Goal: Obtain resource: Download file/media

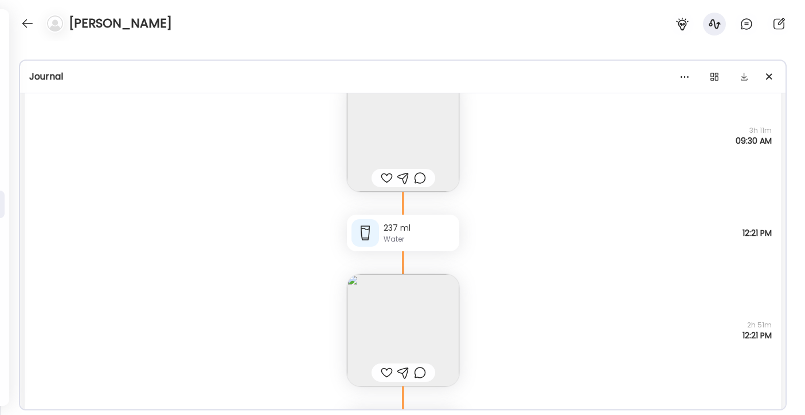
scroll to position [397, 0]
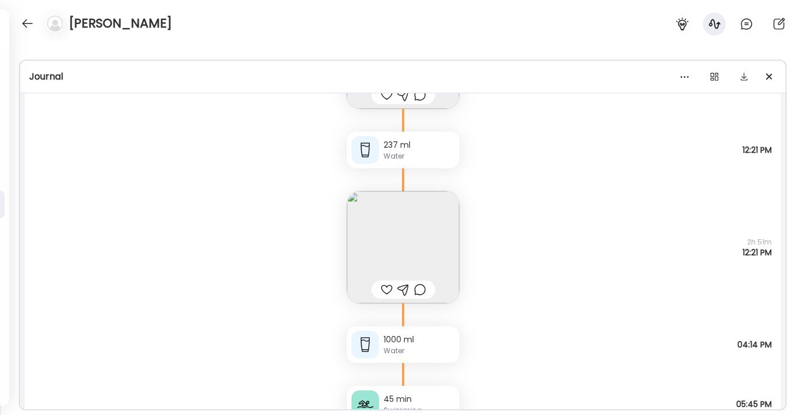
click at [388, 232] on img at bounding box center [403, 247] width 112 height 112
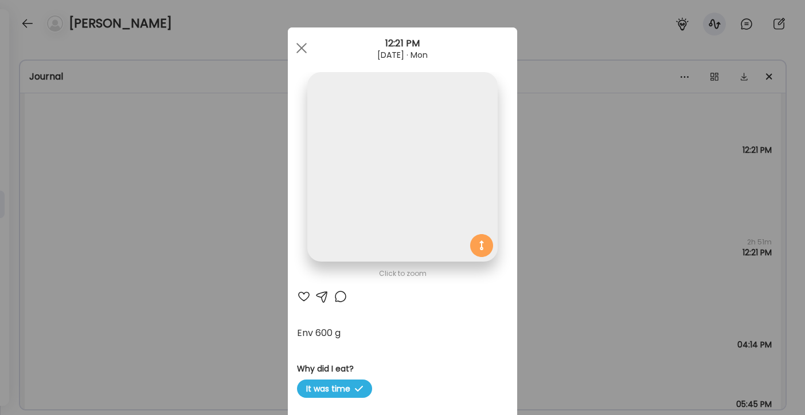
click at [388, 232] on img at bounding box center [402, 167] width 190 height 190
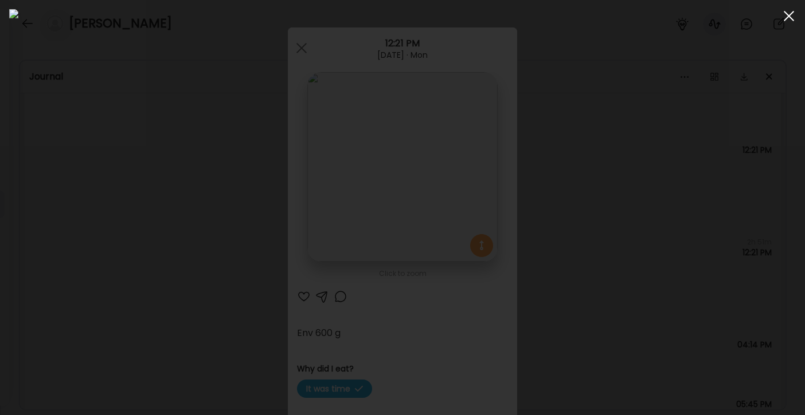
click at [786, 18] on span at bounding box center [788, 16] width 10 height 10
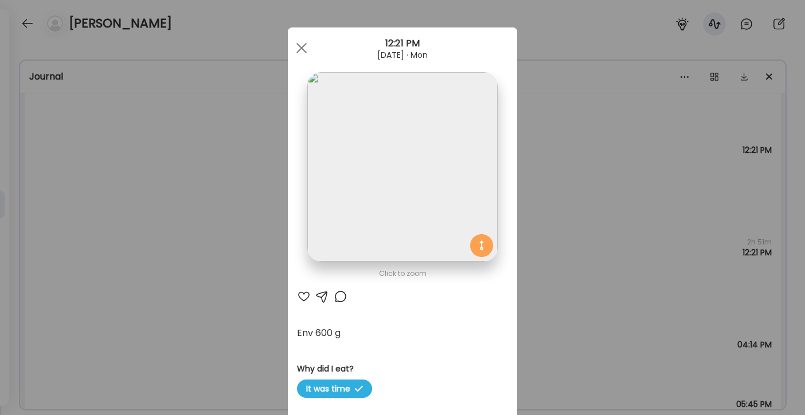
click at [302, 48] on div at bounding box center [301, 48] width 23 height 23
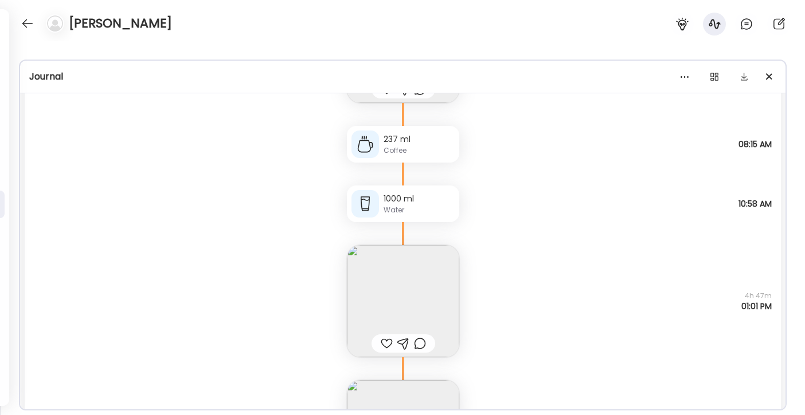
scroll to position [1638, 0]
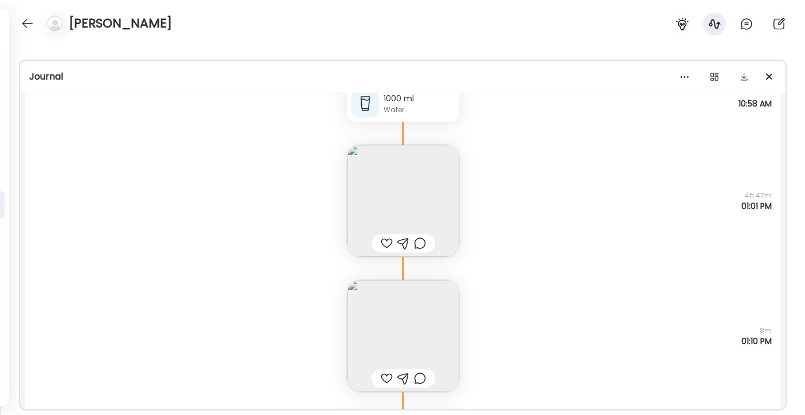
click at [366, 192] on img at bounding box center [403, 201] width 112 height 112
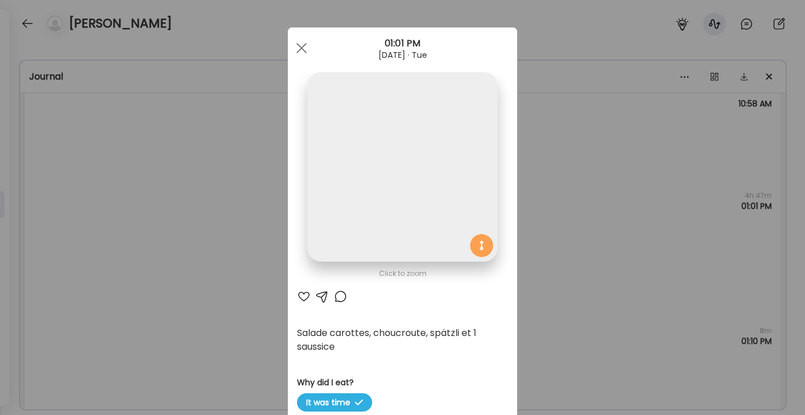
click at [375, 195] on img at bounding box center [402, 167] width 190 height 190
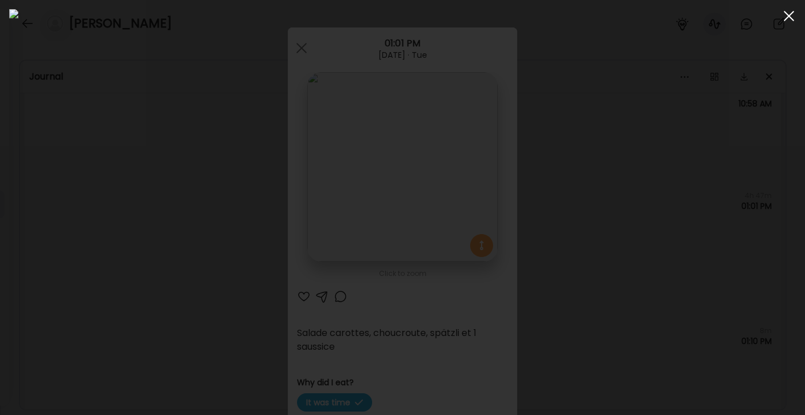
click at [787, 18] on span at bounding box center [788, 16] width 10 height 10
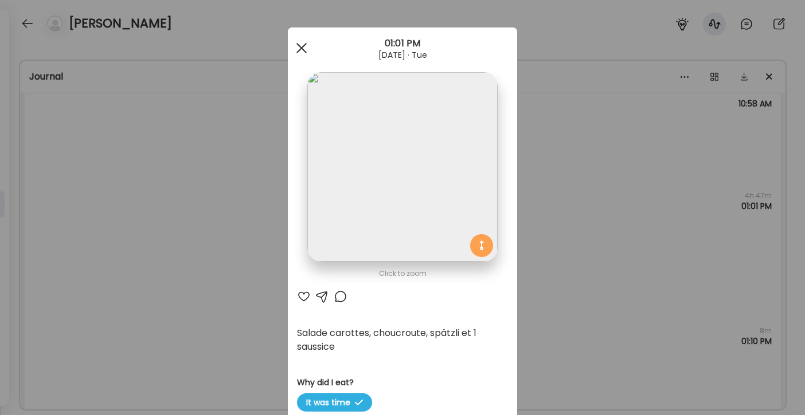
click at [302, 55] on div at bounding box center [301, 48] width 23 height 23
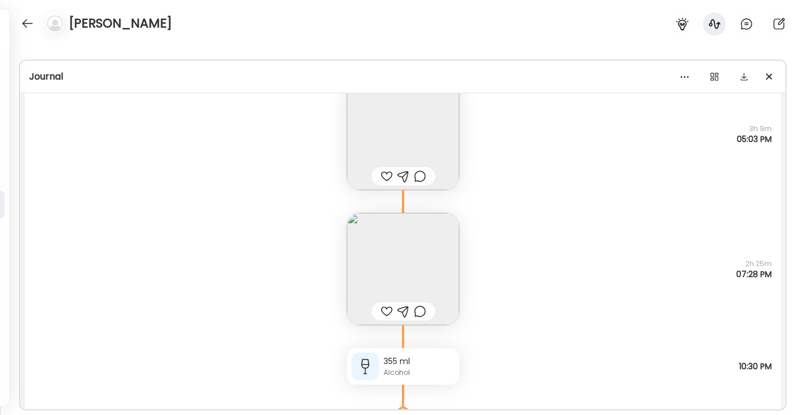
scroll to position [2125, 0]
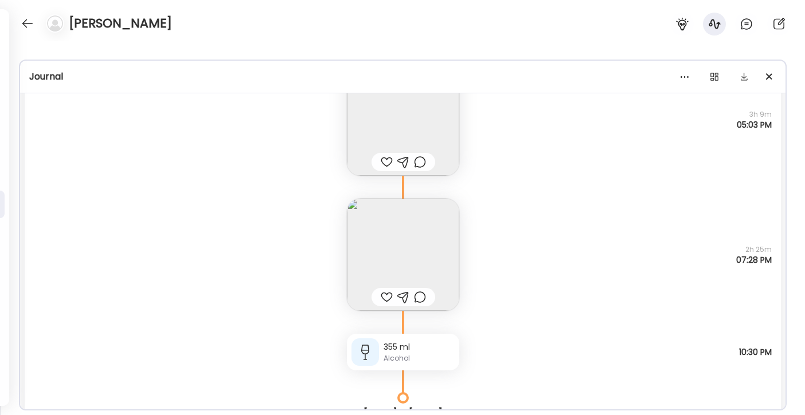
click at [379, 265] on img at bounding box center [403, 255] width 112 height 112
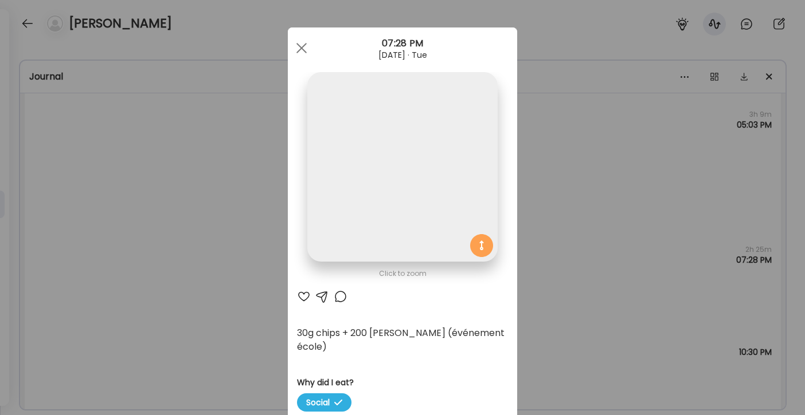
click at [378, 217] on img at bounding box center [402, 167] width 190 height 190
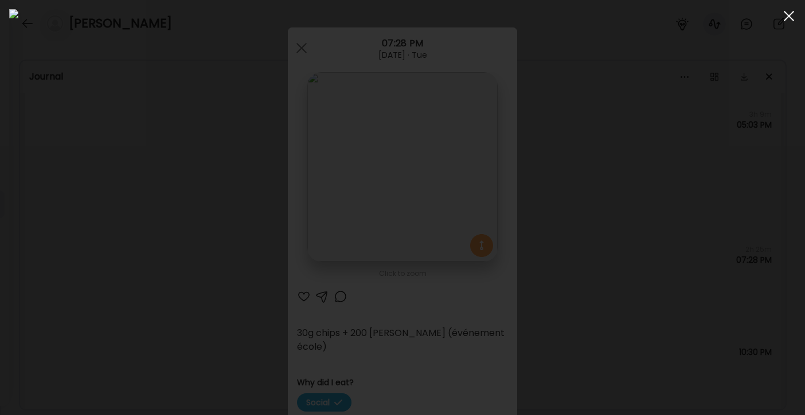
click at [790, 14] on span at bounding box center [788, 16] width 10 height 10
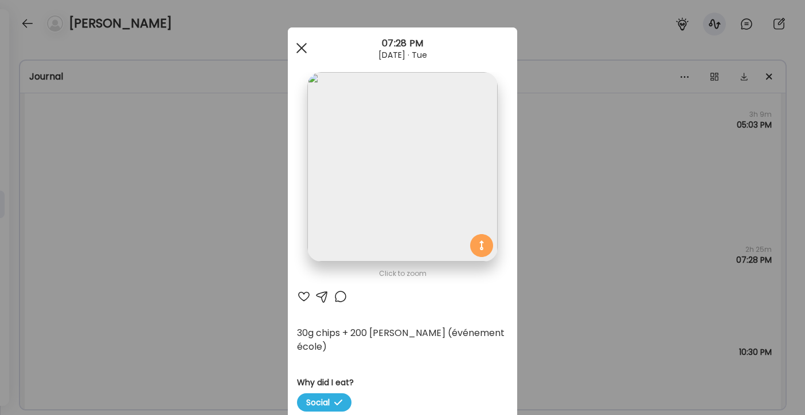
click at [300, 54] on div at bounding box center [301, 48] width 23 height 23
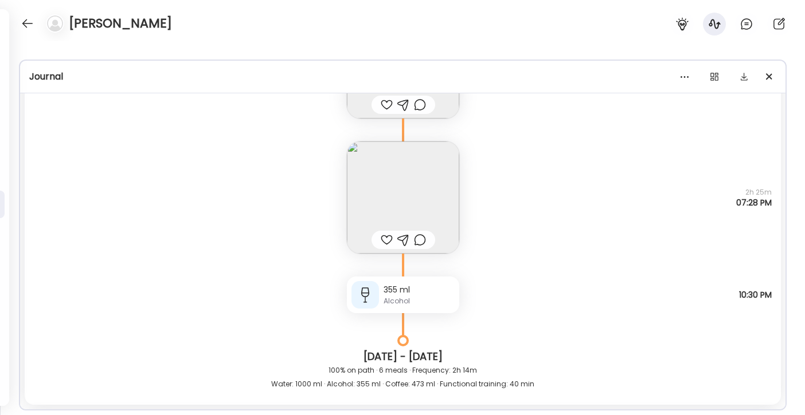
scroll to position [2128, 0]
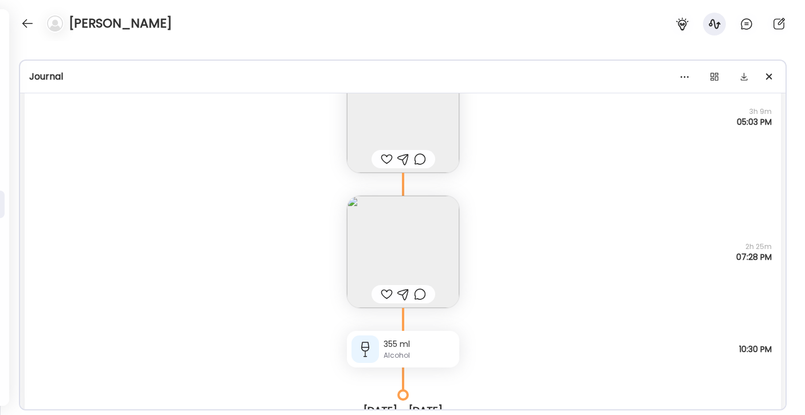
click at [400, 237] on img at bounding box center [403, 252] width 112 height 112
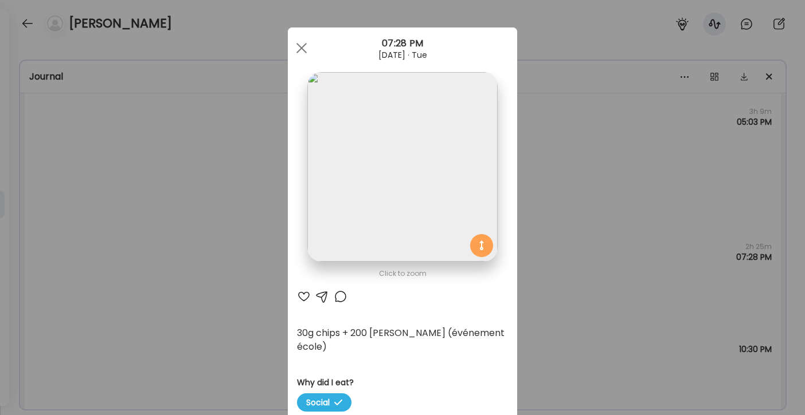
click at [394, 189] on img at bounding box center [402, 167] width 190 height 190
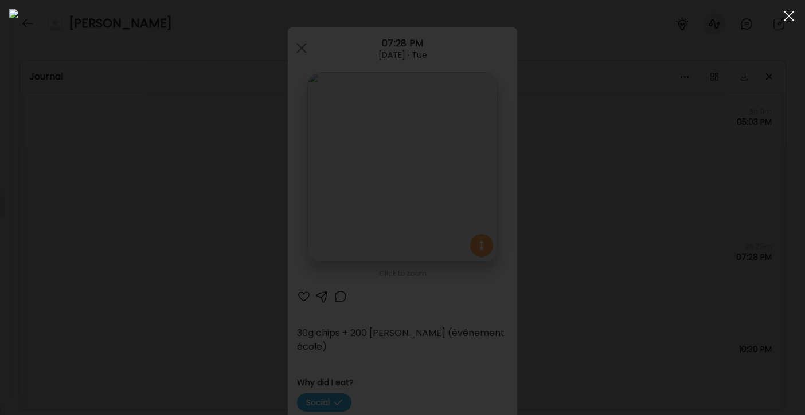
click at [782, 19] on div at bounding box center [788, 16] width 23 height 23
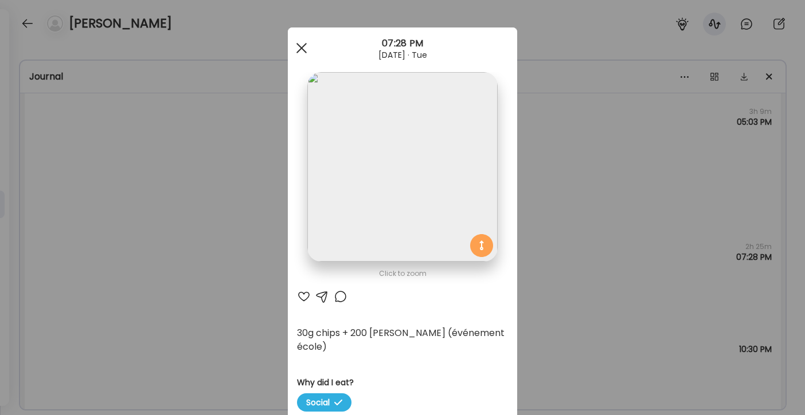
click at [305, 41] on div at bounding box center [301, 48] width 23 height 23
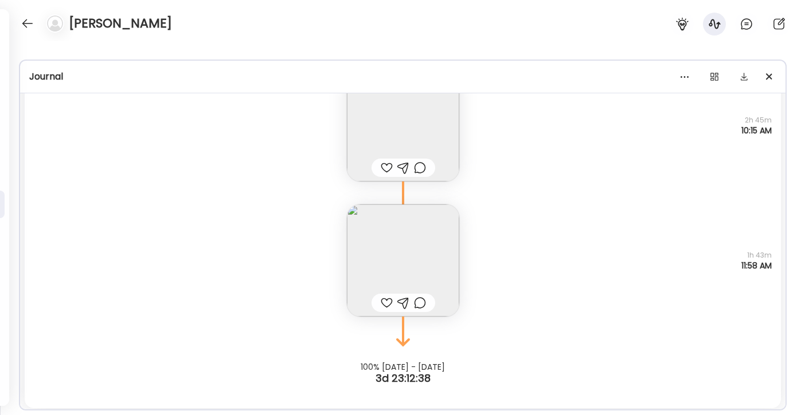
scroll to position [5806, 0]
click at [433, 264] on img at bounding box center [403, 257] width 112 height 112
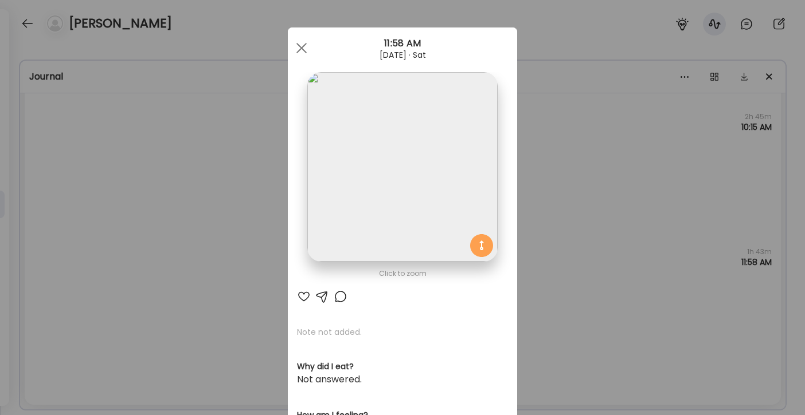
click at [425, 242] on img at bounding box center [402, 167] width 190 height 190
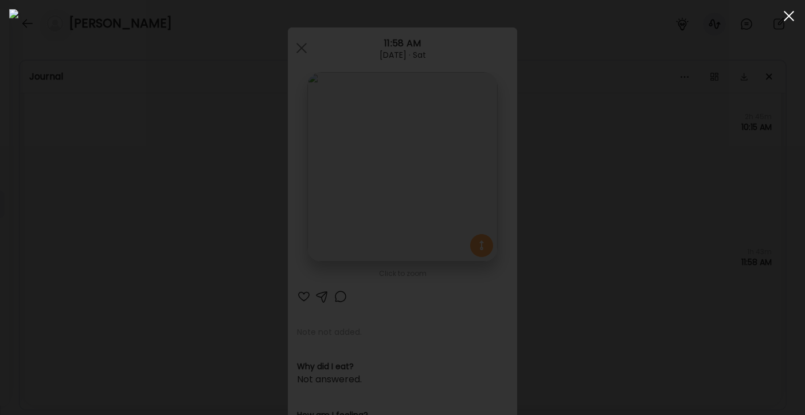
click at [789, 22] on div at bounding box center [788, 16] width 23 height 23
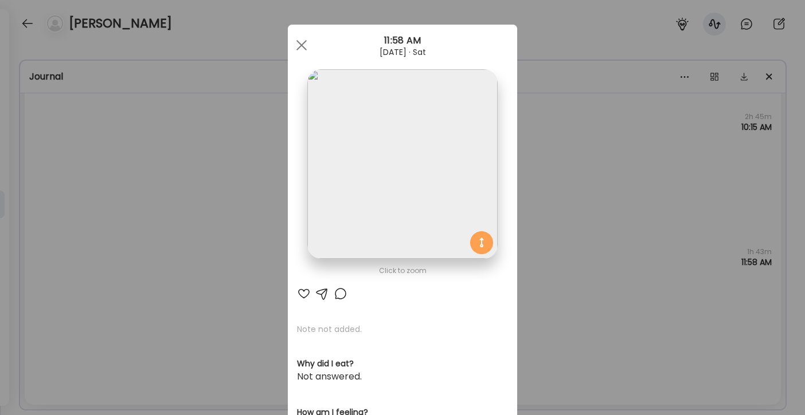
scroll to position [0, 0]
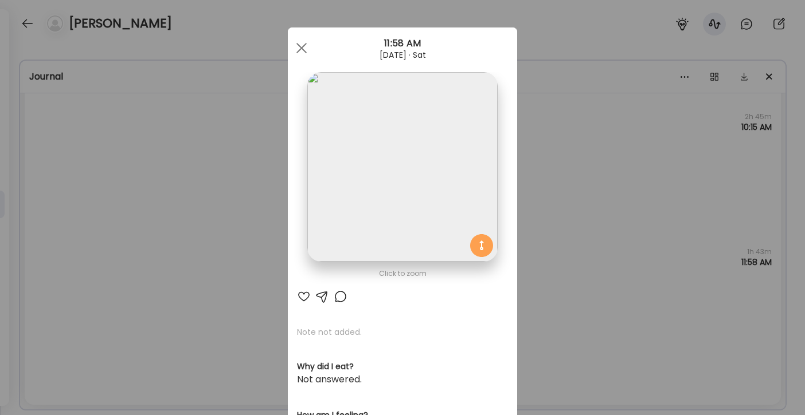
click at [299, 42] on div at bounding box center [301, 48] width 23 height 23
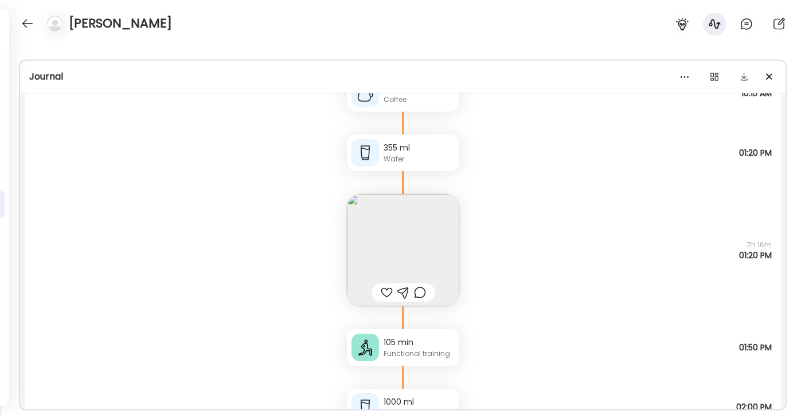
scroll to position [4660, 0]
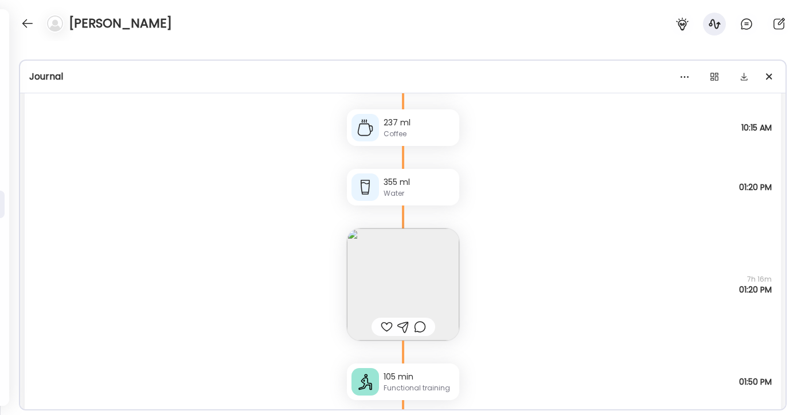
click at [386, 273] on img at bounding box center [403, 285] width 112 height 112
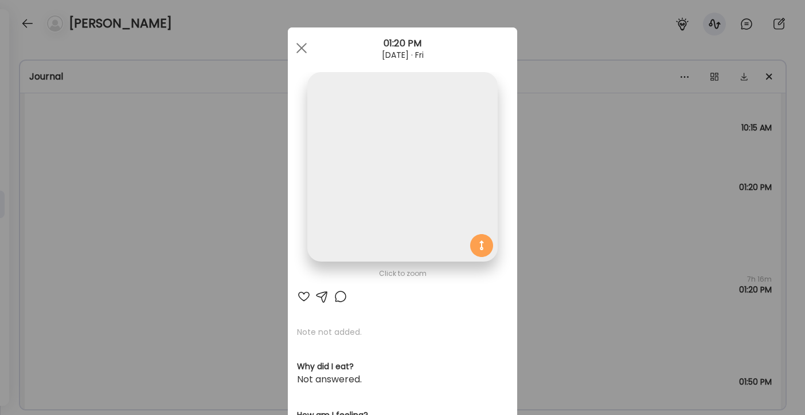
click at [390, 214] on img at bounding box center [402, 167] width 190 height 190
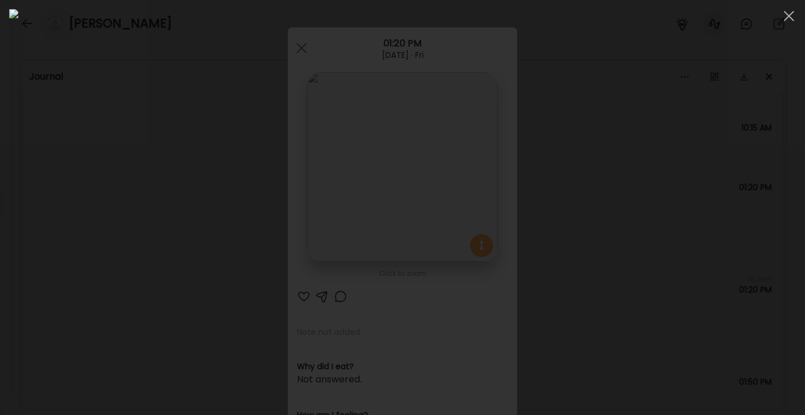
click at [785, 11] on div at bounding box center [788, 16] width 23 height 23
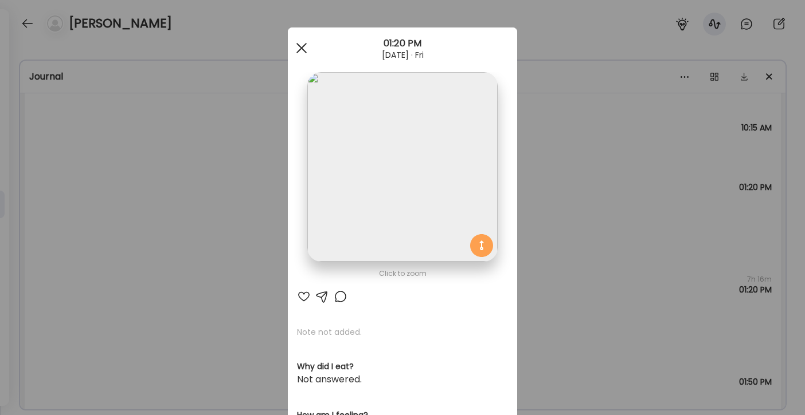
click at [296, 45] on div at bounding box center [301, 48] width 23 height 23
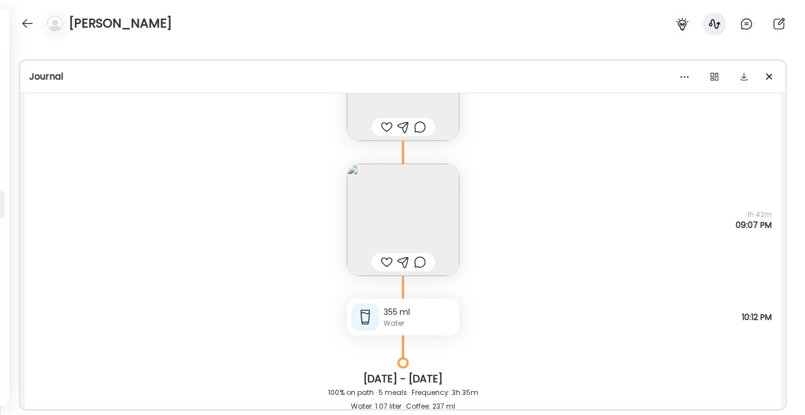
scroll to position [3978, 0]
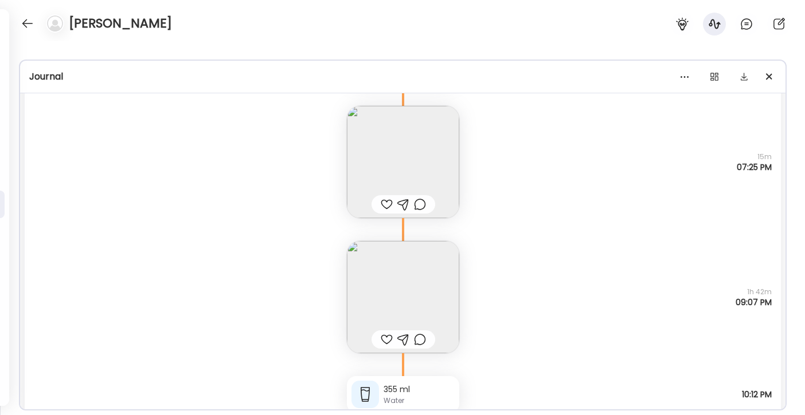
click at [425, 267] on img at bounding box center [403, 297] width 112 height 112
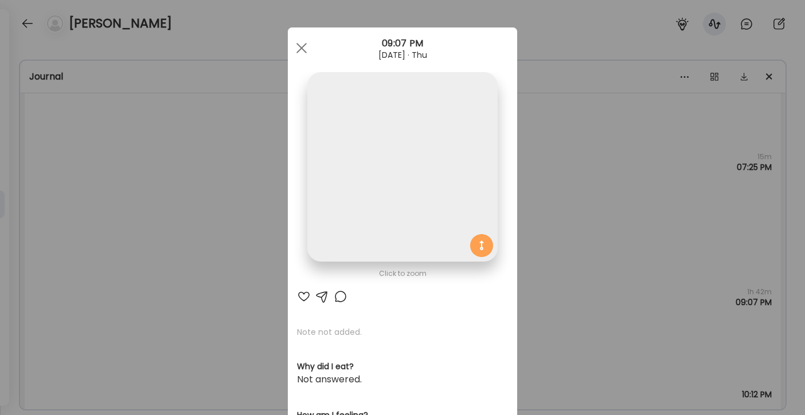
click at [420, 242] on img at bounding box center [402, 167] width 190 height 190
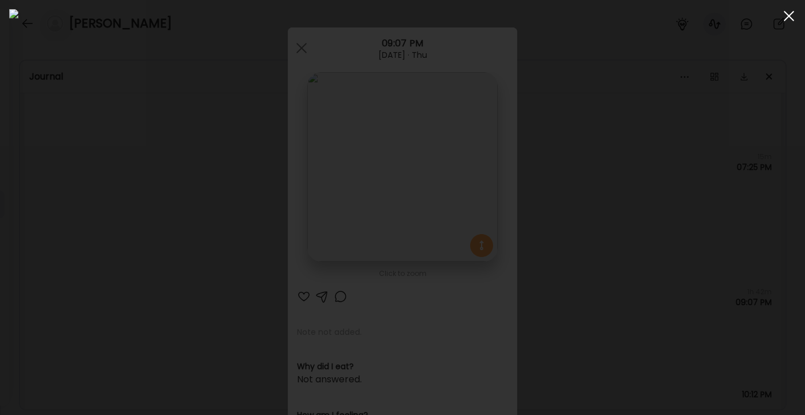
click at [788, 15] on span at bounding box center [788, 16] width 10 height 10
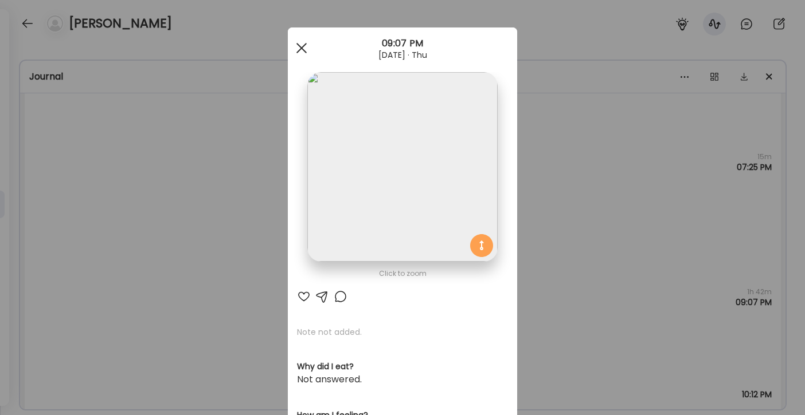
click at [296, 44] on div at bounding box center [301, 48] width 23 height 23
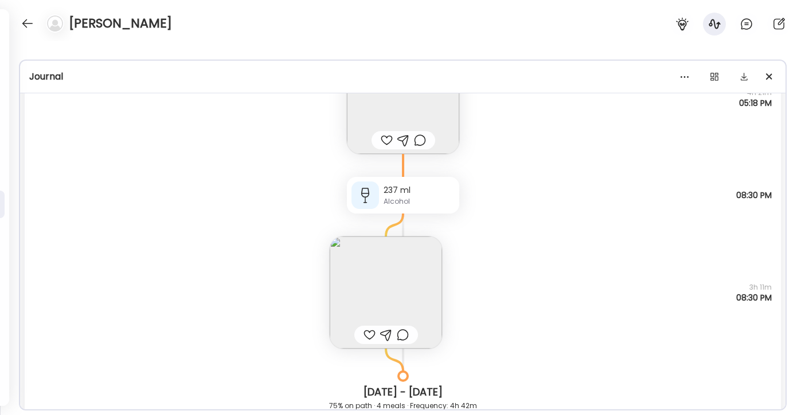
scroll to position [2950, 0]
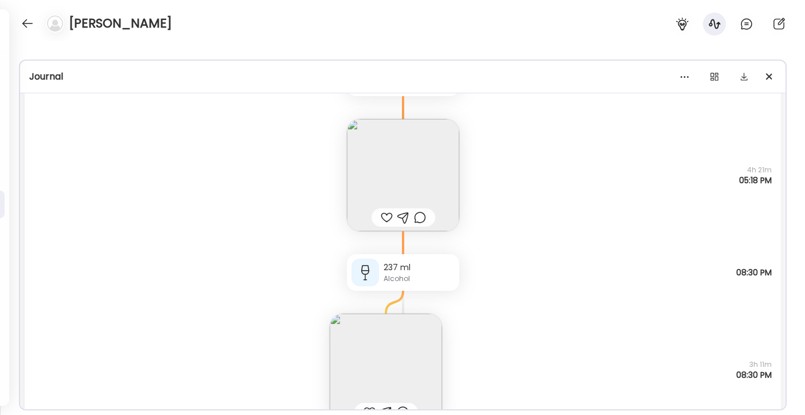
click at [399, 143] on img at bounding box center [403, 175] width 112 height 112
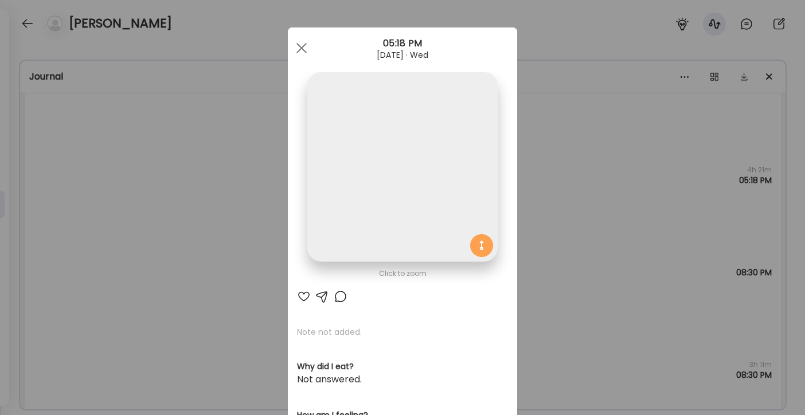
click at [390, 134] on img at bounding box center [402, 167] width 190 height 190
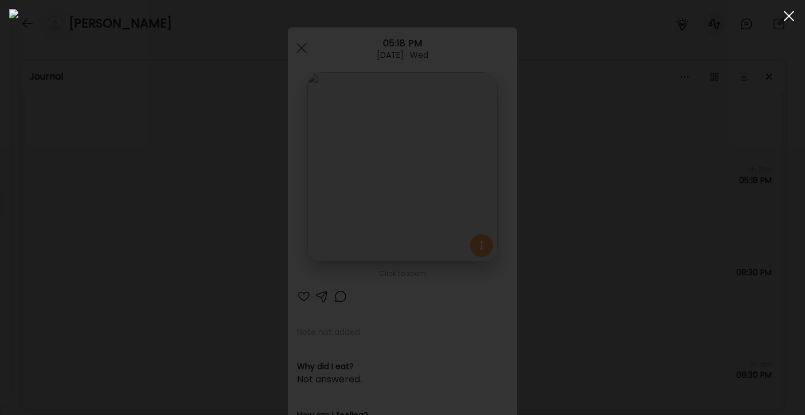
click at [799, 18] on div at bounding box center [788, 16] width 23 height 23
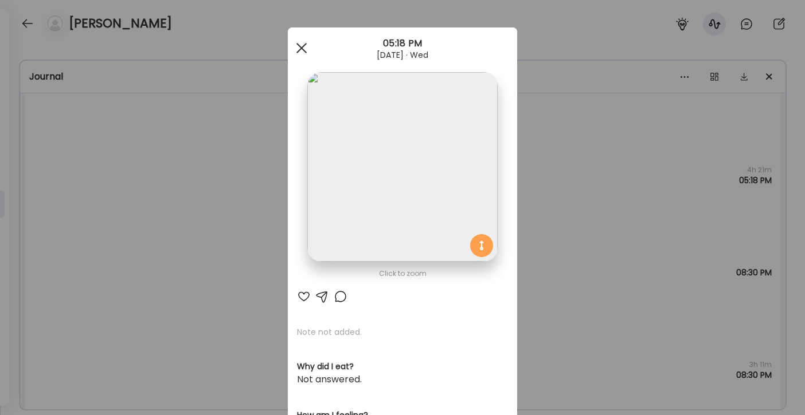
click at [300, 53] on div at bounding box center [301, 48] width 23 height 23
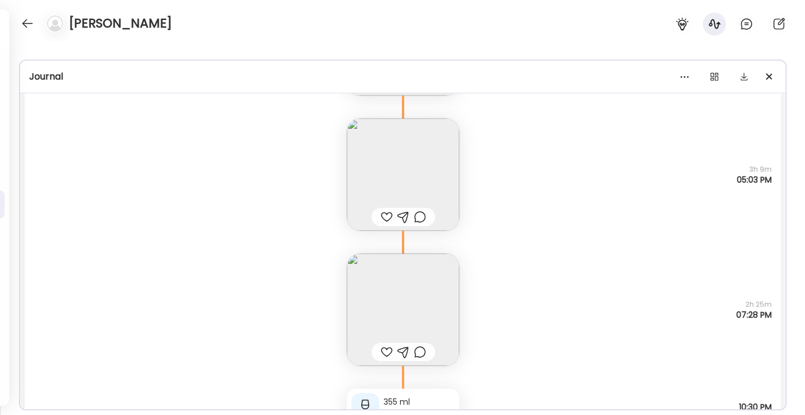
scroll to position [1995, 0]
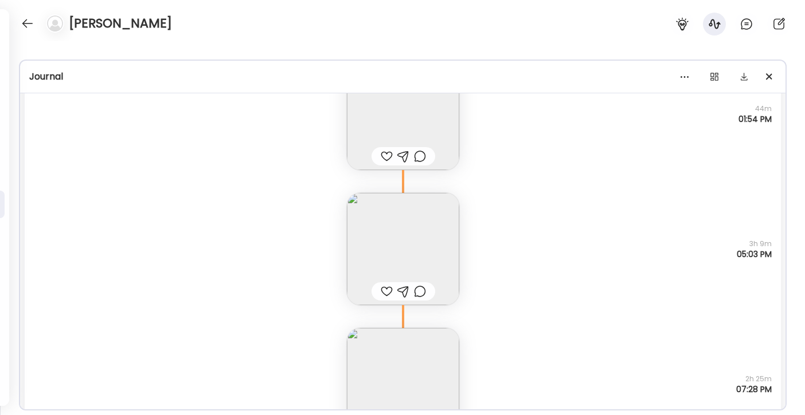
click at [399, 208] on img at bounding box center [403, 249] width 112 height 112
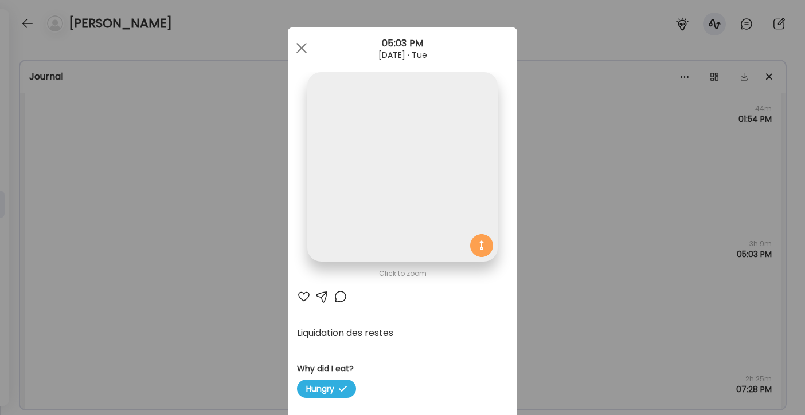
click at [399, 207] on img at bounding box center [402, 167] width 190 height 190
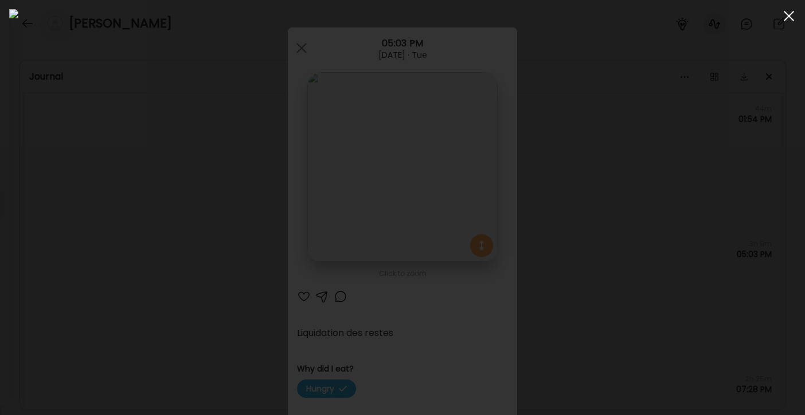
click at [789, 14] on div at bounding box center [788, 16] width 23 height 23
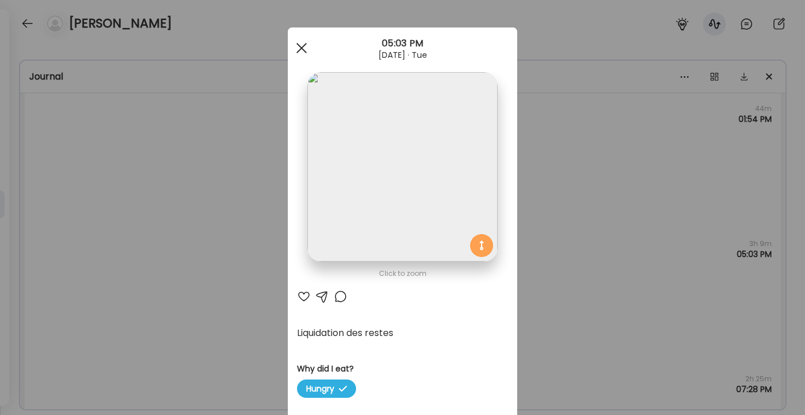
click at [300, 50] on div at bounding box center [301, 48] width 23 height 23
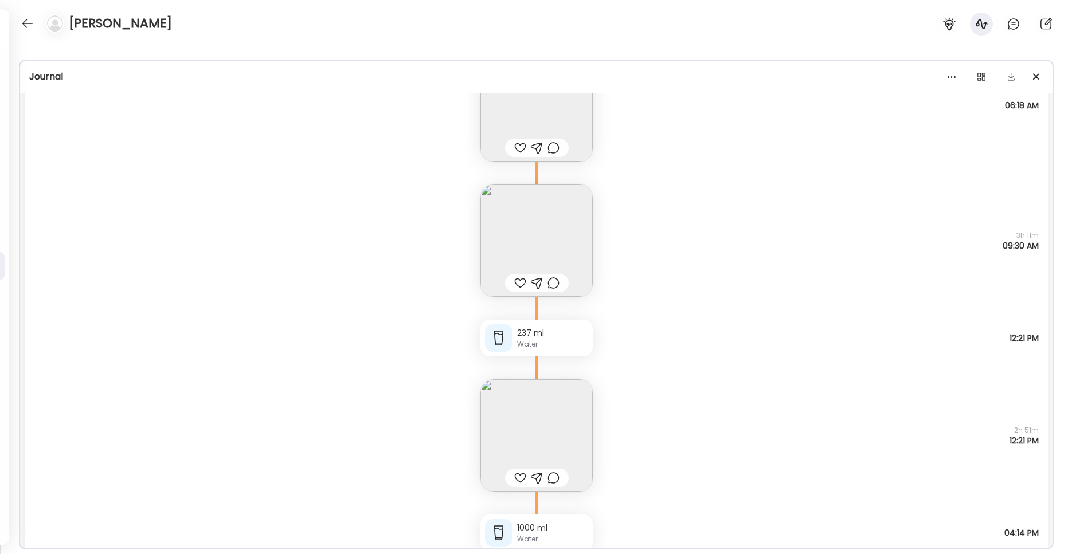
scroll to position [224, 0]
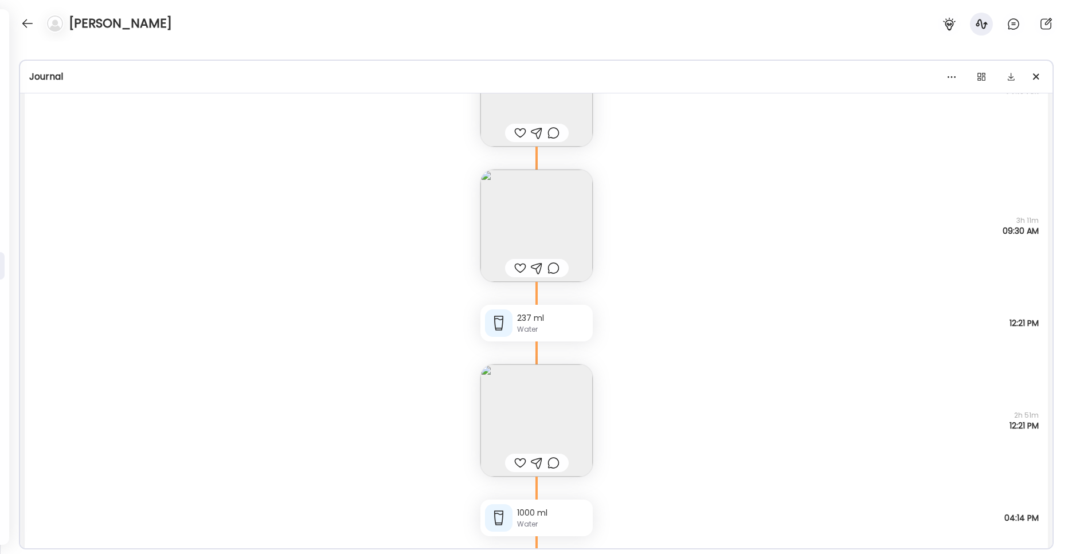
click at [534, 415] on img at bounding box center [536, 420] width 112 height 112
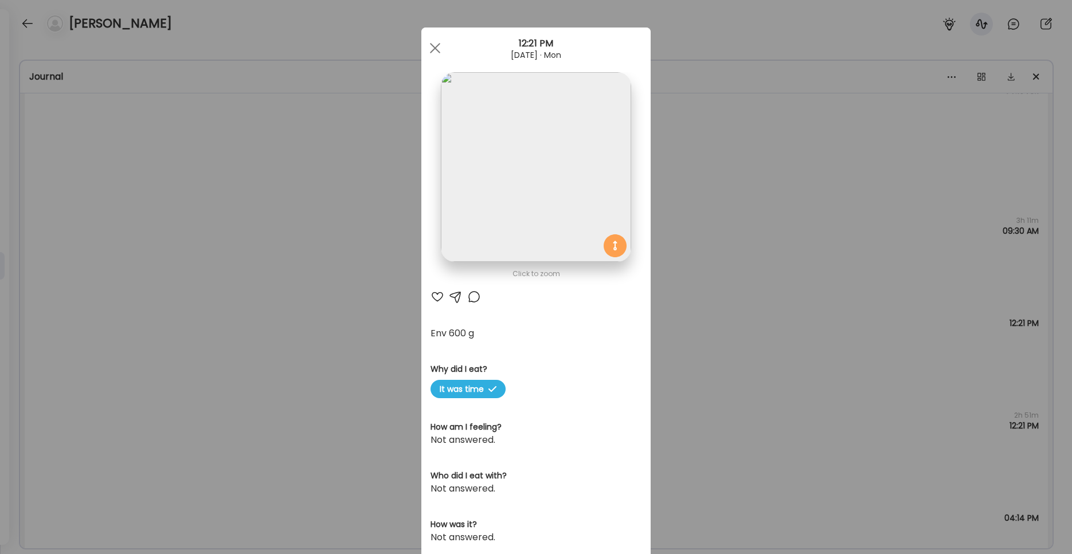
click at [508, 221] on img at bounding box center [536, 167] width 190 height 190
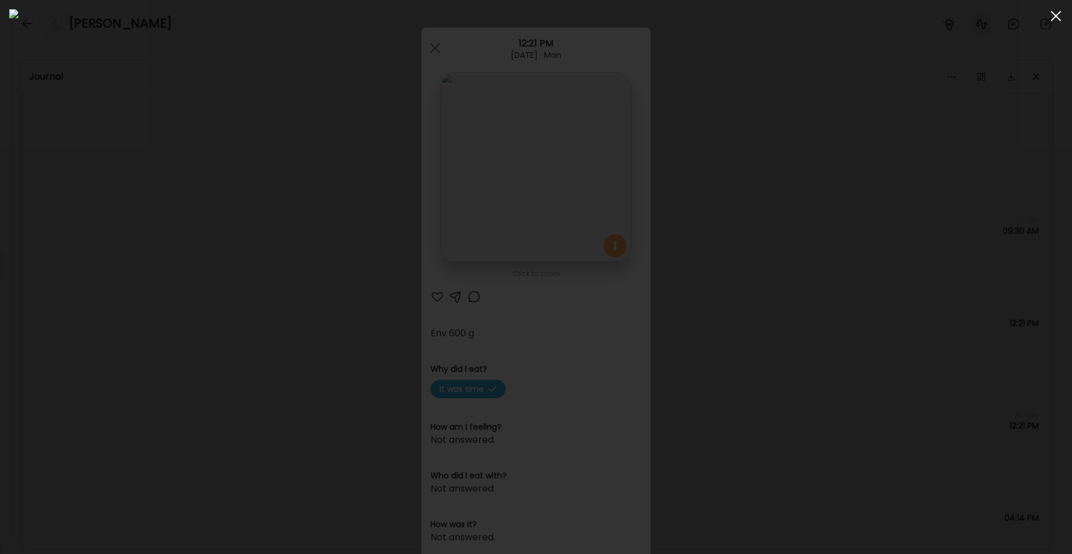
click at [804, 18] on div at bounding box center [1055, 16] width 23 height 23
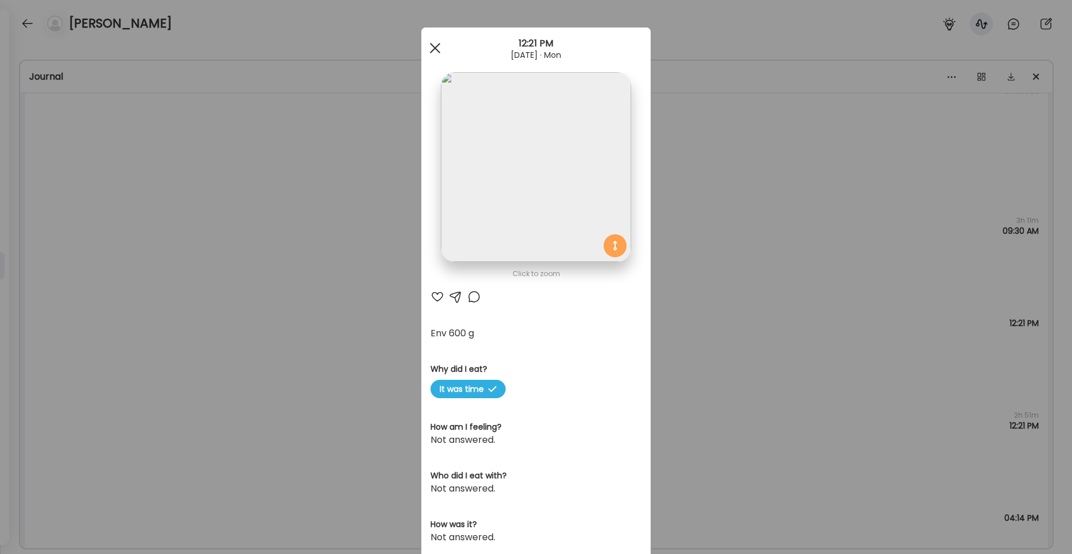
click at [430, 50] on div at bounding box center [435, 48] width 23 height 23
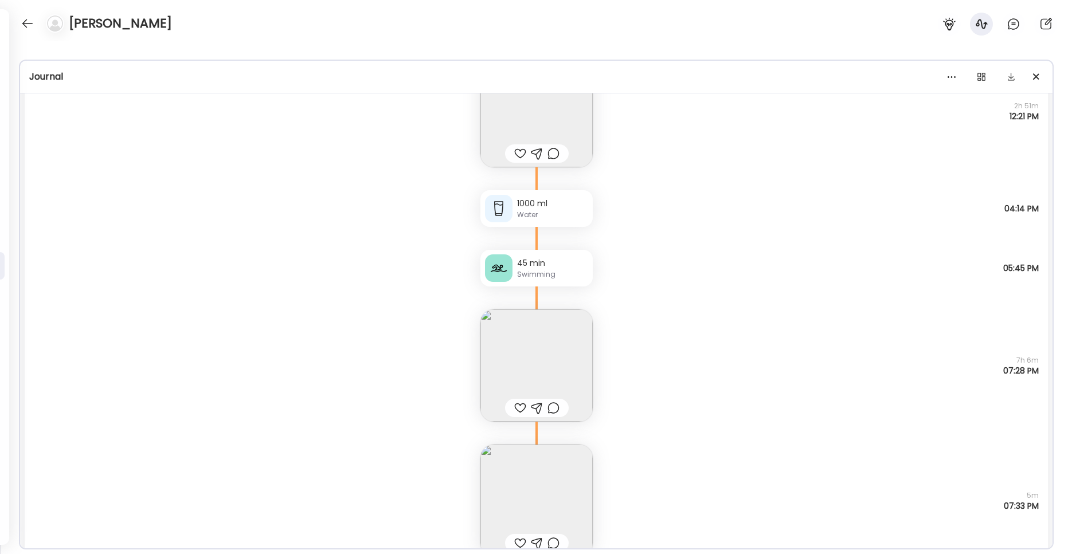
scroll to position [536, 0]
click at [556, 363] on img at bounding box center [536, 363] width 112 height 112
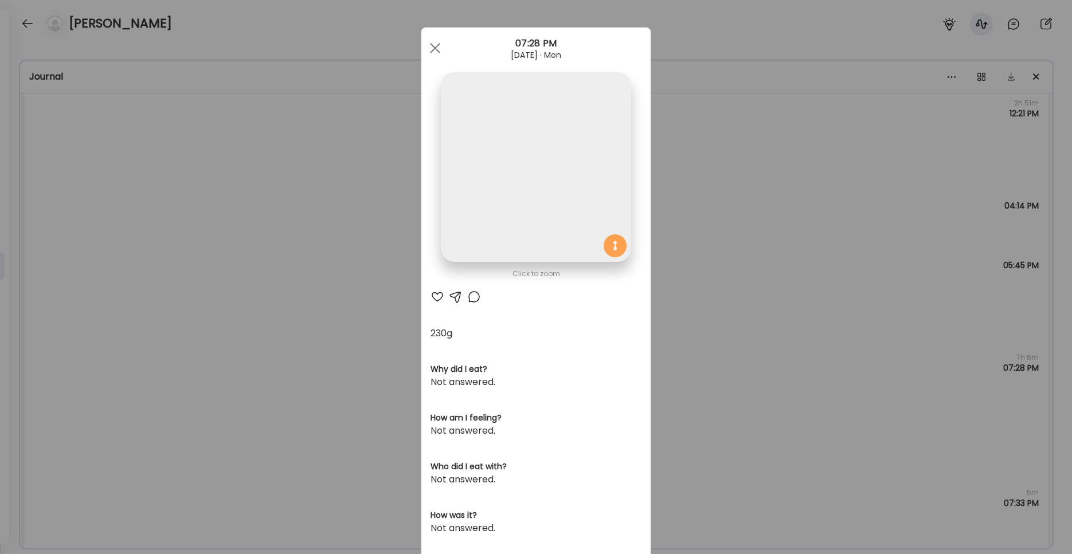
click at [511, 240] on img at bounding box center [536, 167] width 190 height 190
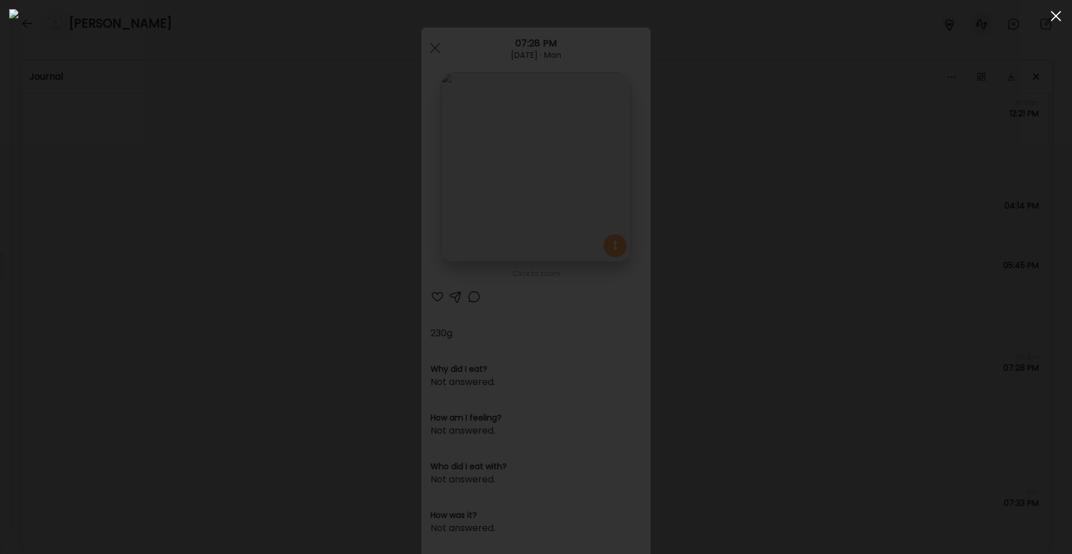
click at [804, 16] on span at bounding box center [1055, 16] width 10 height 10
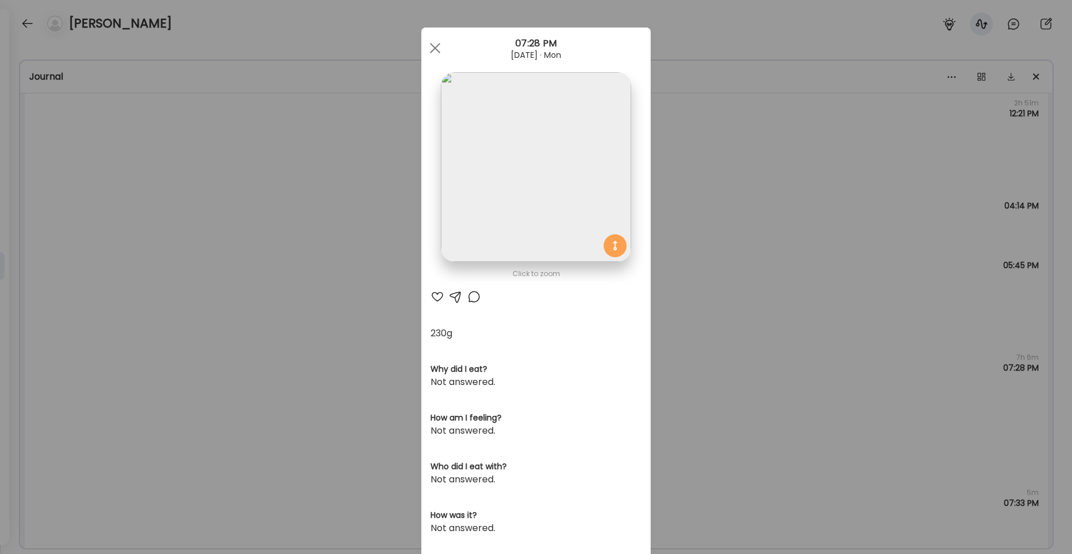
click at [548, 169] on img at bounding box center [536, 167] width 190 height 190
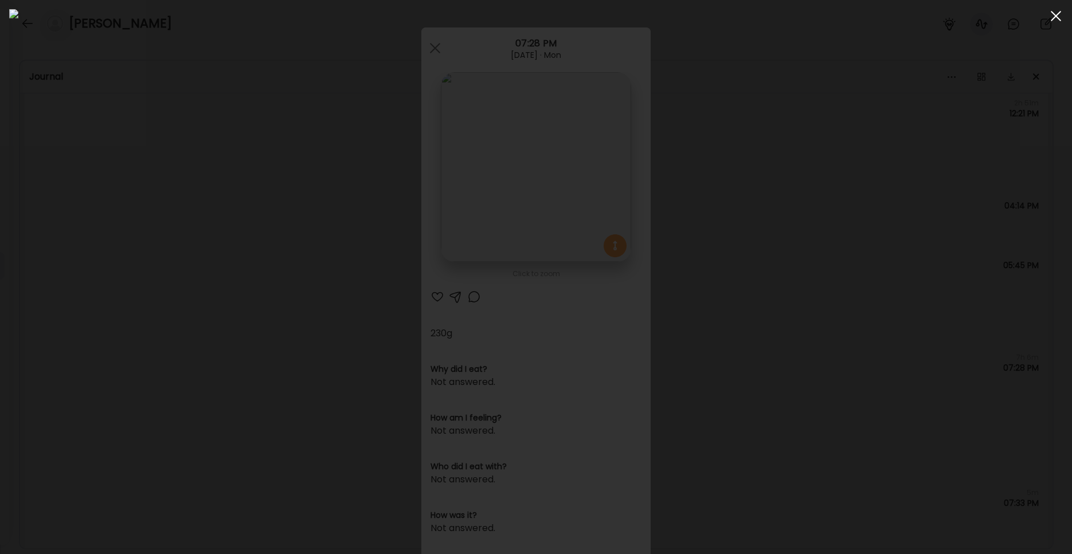
click at [804, 23] on div at bounding box center [1055, 16] width 23 height 23
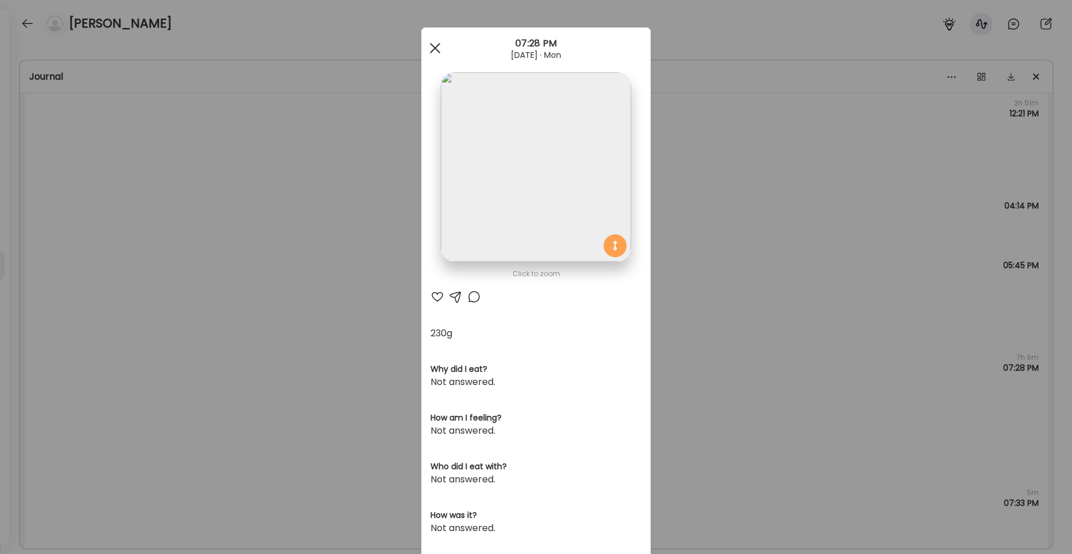
click at [440, 48] on div at bounding box center [435, 48] width 23 height 23
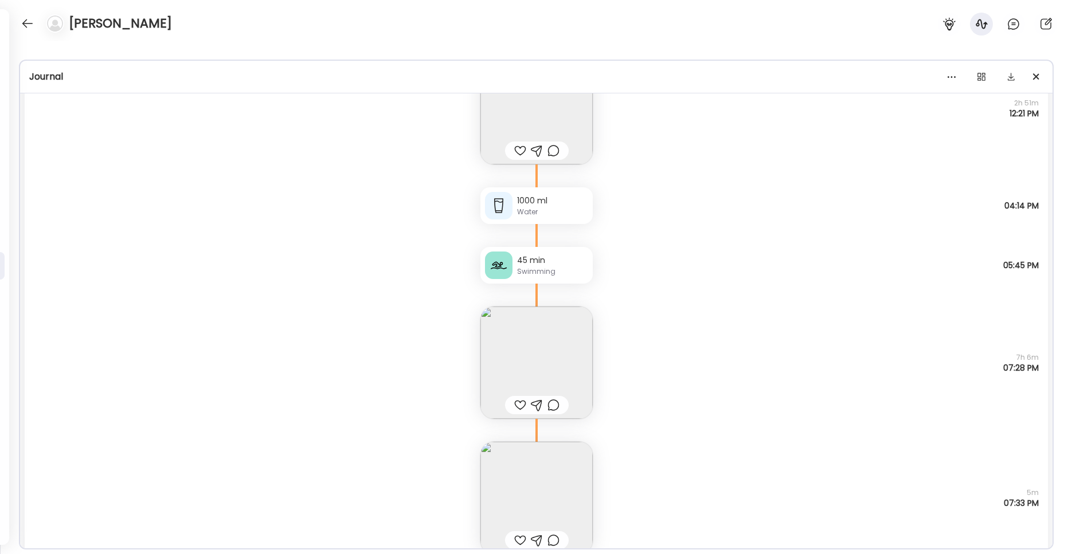
click at [521, 415] on img at bounding box center [536, 498] width 112 height 112
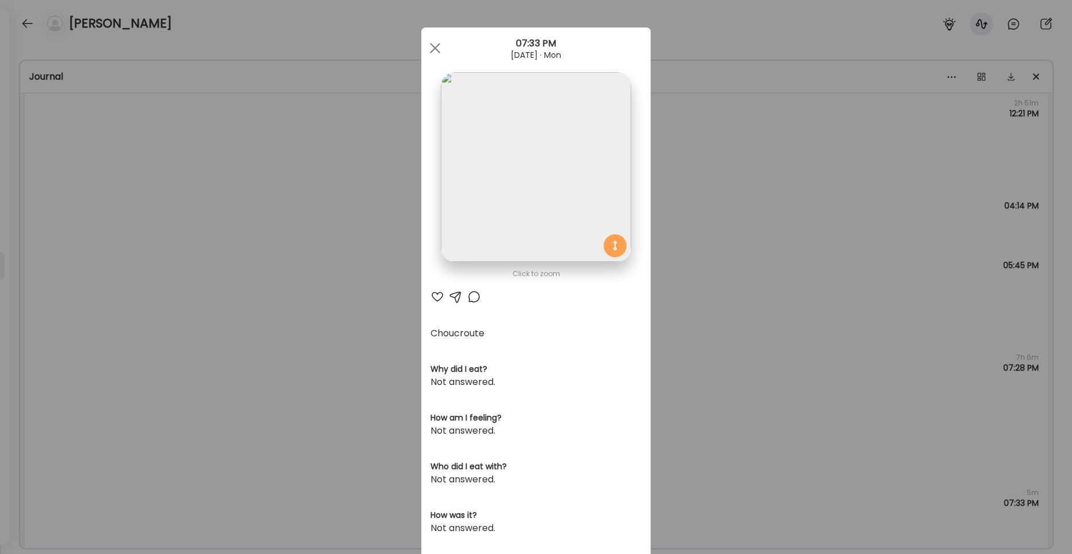
click at [520, 238] on img at bounding box center [536, 167] width 190 height 190
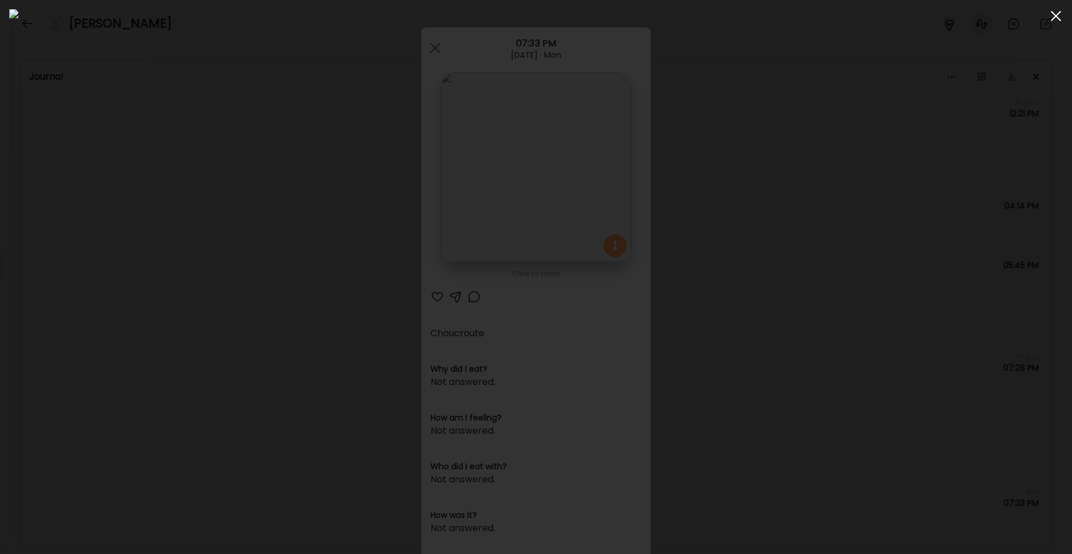
click at [804, 23] on div at bounding box center [1055, 16] width 23 height 23
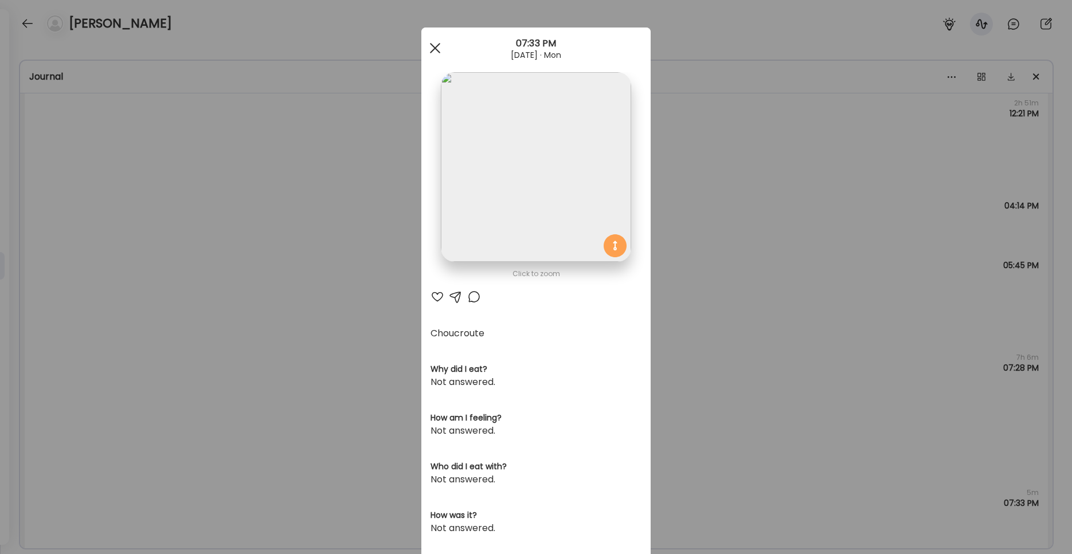
click at [428, 52] on div at bounding box center [435, 48] width 23 height 23
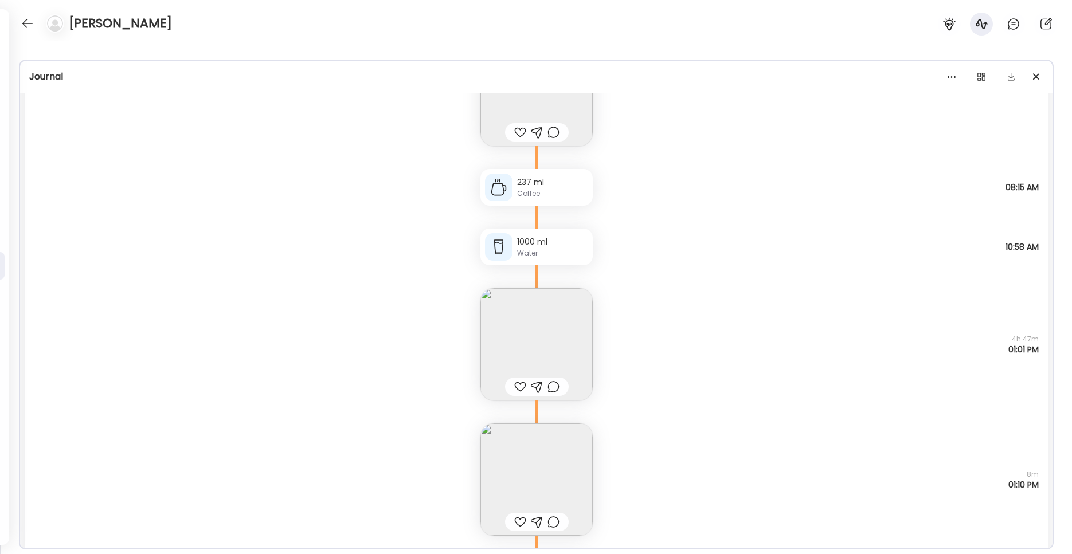
scroll to position [1502, 0]
click at [548, 320] on img at bounding box center [536, 337] width 112 height 112
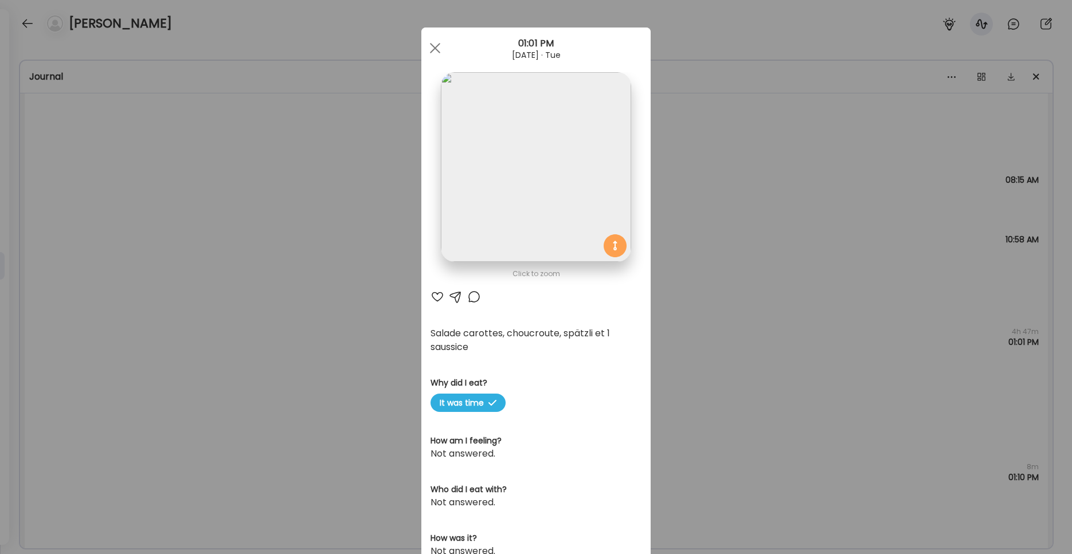
click at [433, 49] on div at bounding box center [435, 48] width 23 height 23
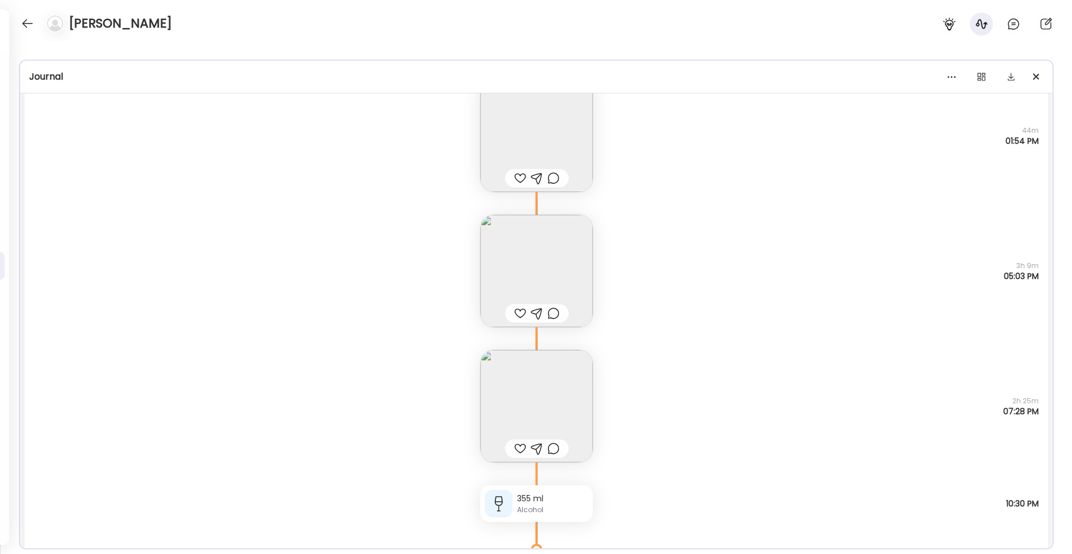
scroll to position [1981, 0]
click at [551, 276] on img at bounding box center [536, 264] width 112 height 112
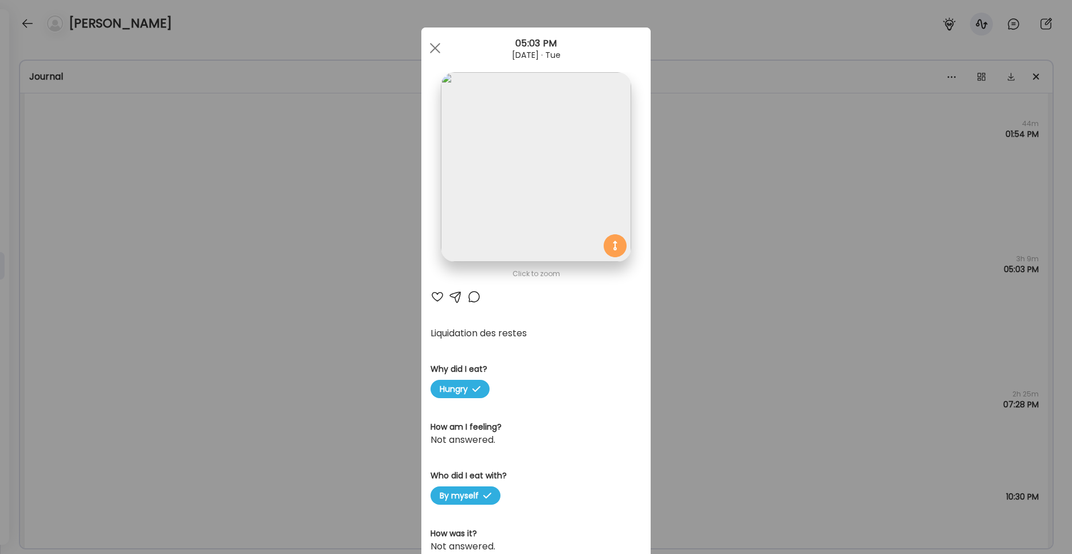
click at [547, 247] on img at bounding box center [536, 167] width 190 height 190
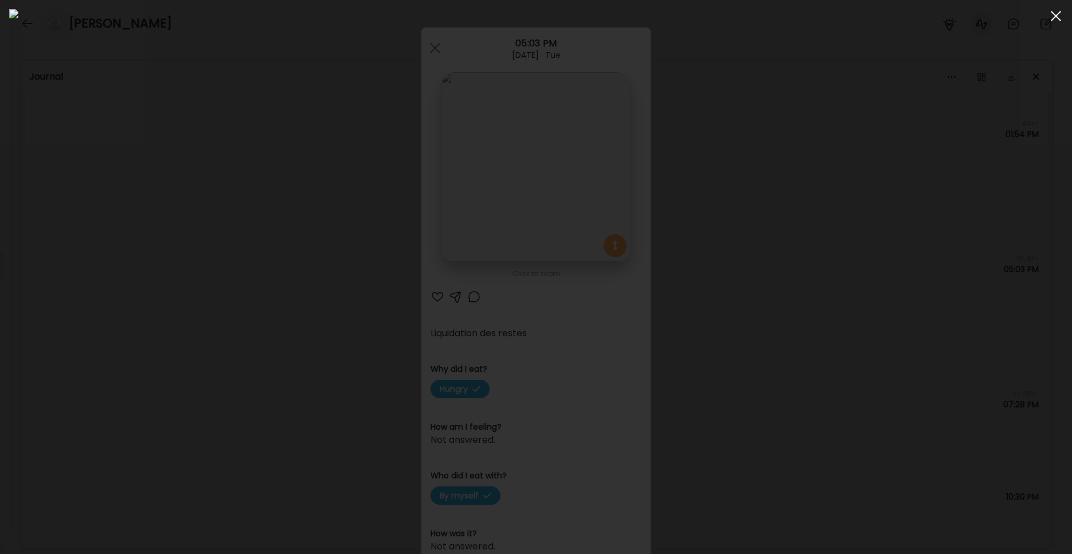
click at [804, 18] on div at bounding box center [1055, 16] width 23 height 23
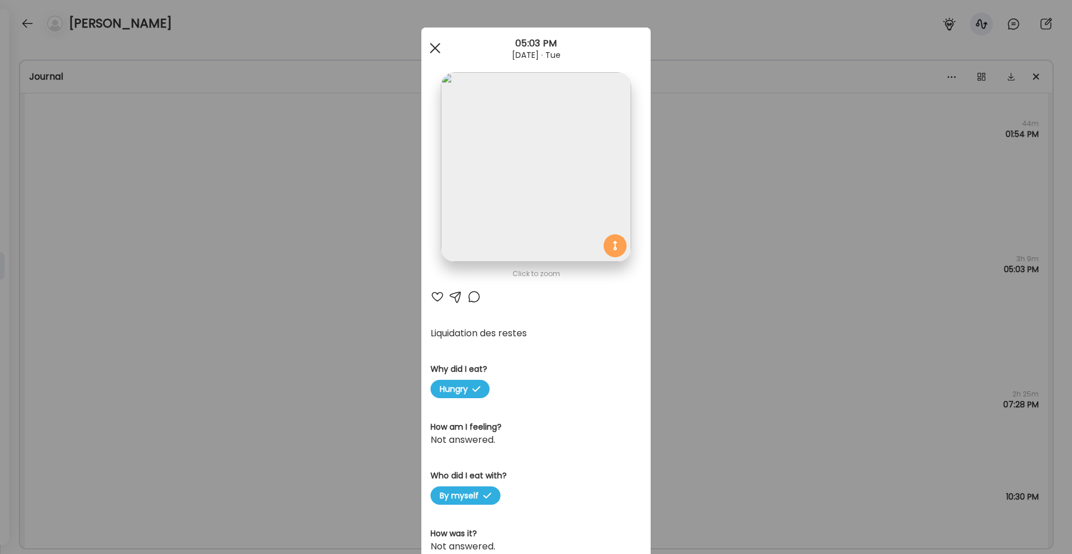
click at [436, 47] on div at bounding box center [435, 48] width 23 height 23
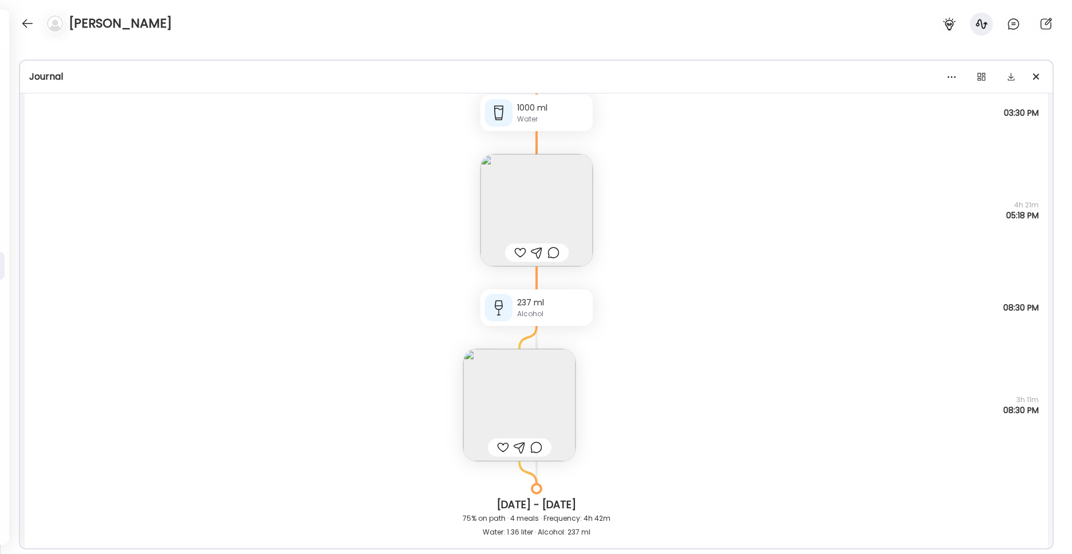
scroll to position [2949, 0]
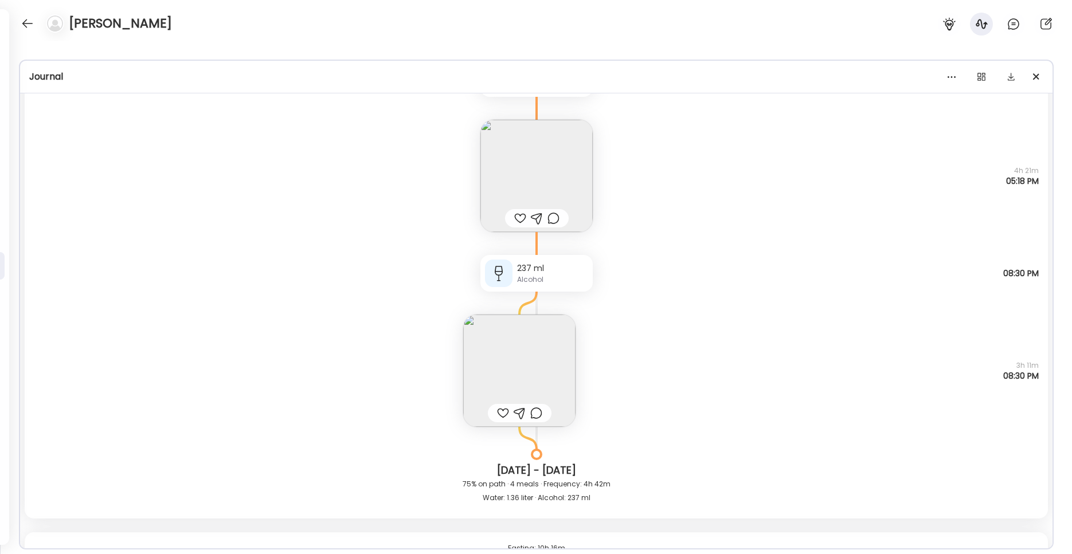
click at [562, 284] on div "Alcohol" at bounding box center [552, 280] width 71 height 10
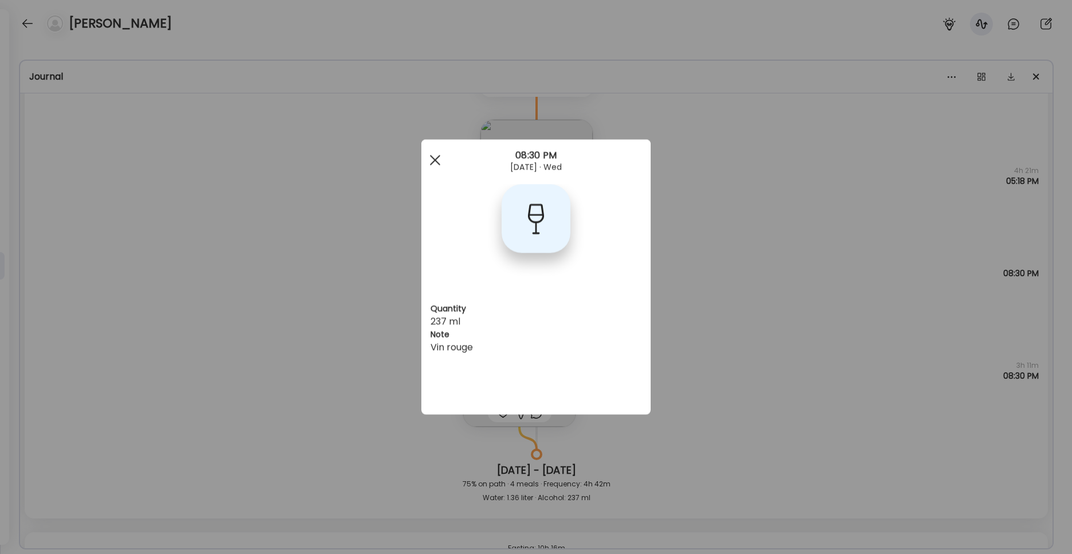
click at [438, 168] on div at bounding box center [435, 160] width 23 height 23
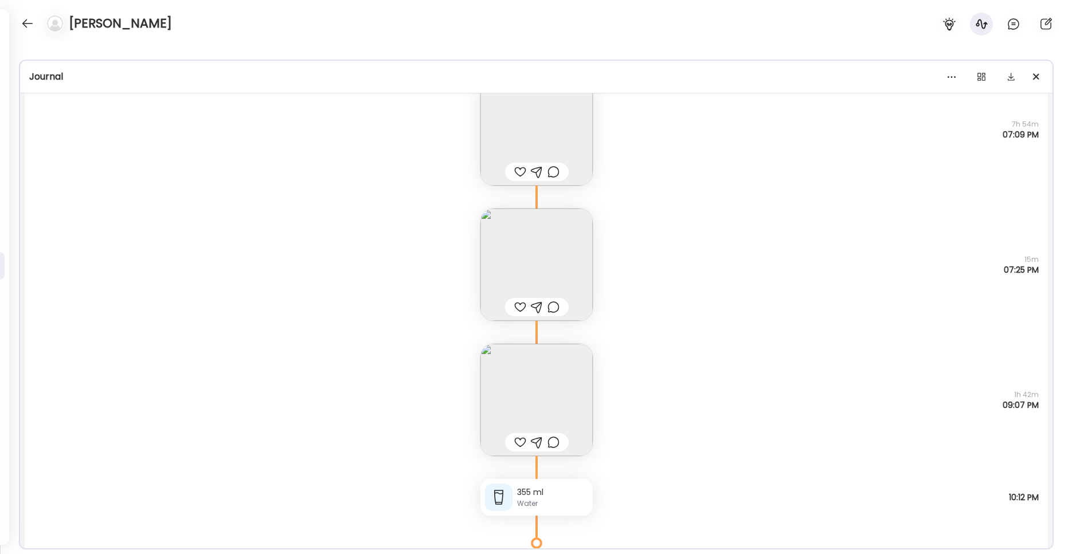
scroll to position [3889, 0]
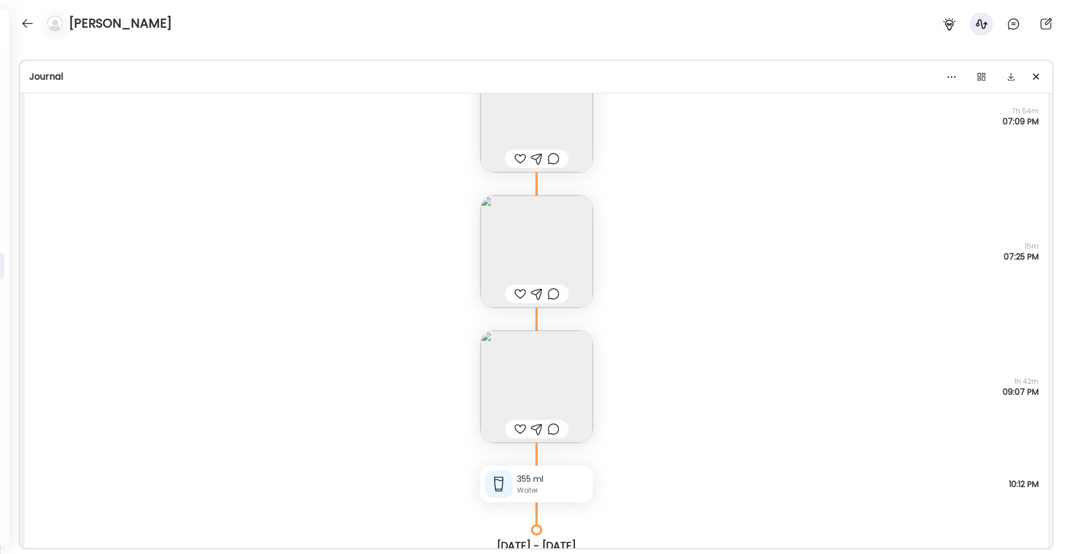
click at [550, 401] on img at bounding box center [536, 387] width 112 height 112
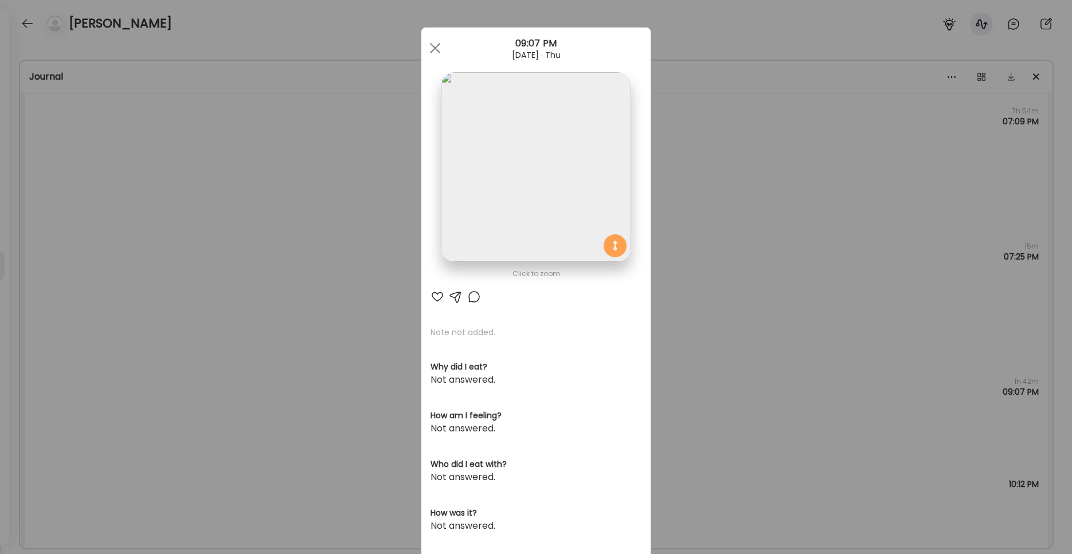
click at [509, 218] on img at bounding box center [536, 167] width 190 height 190
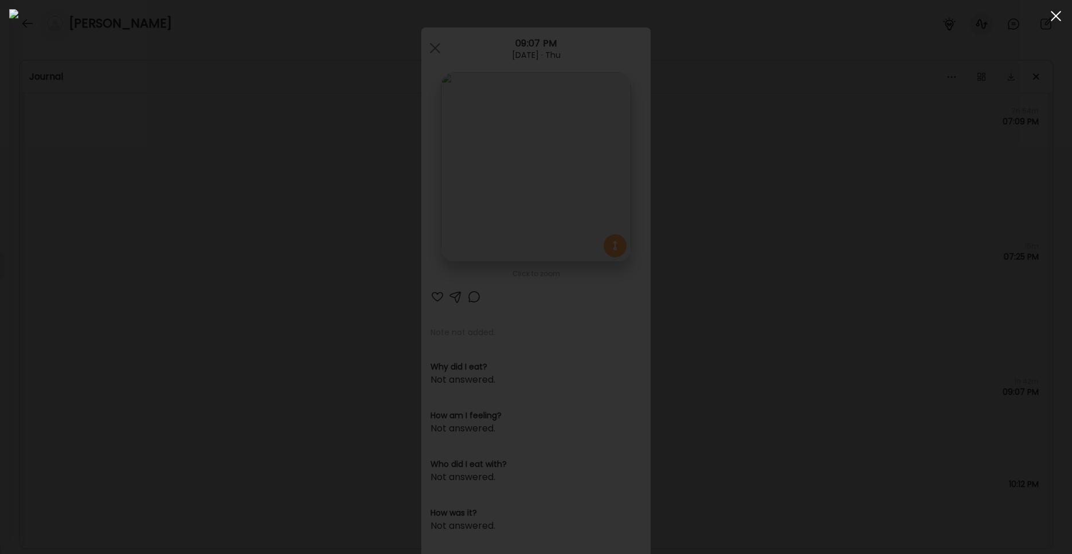
click at [804, 18] on div at bounding box center [1055, 16] width 23 height 23
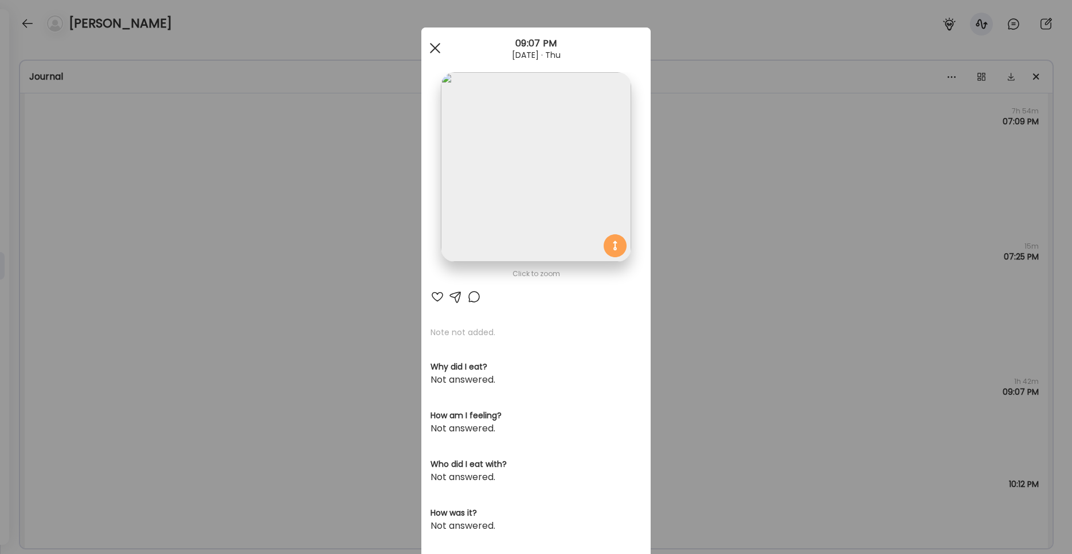
click at [433, 52] on div at bounding box center [435, 48] width 23 height 23
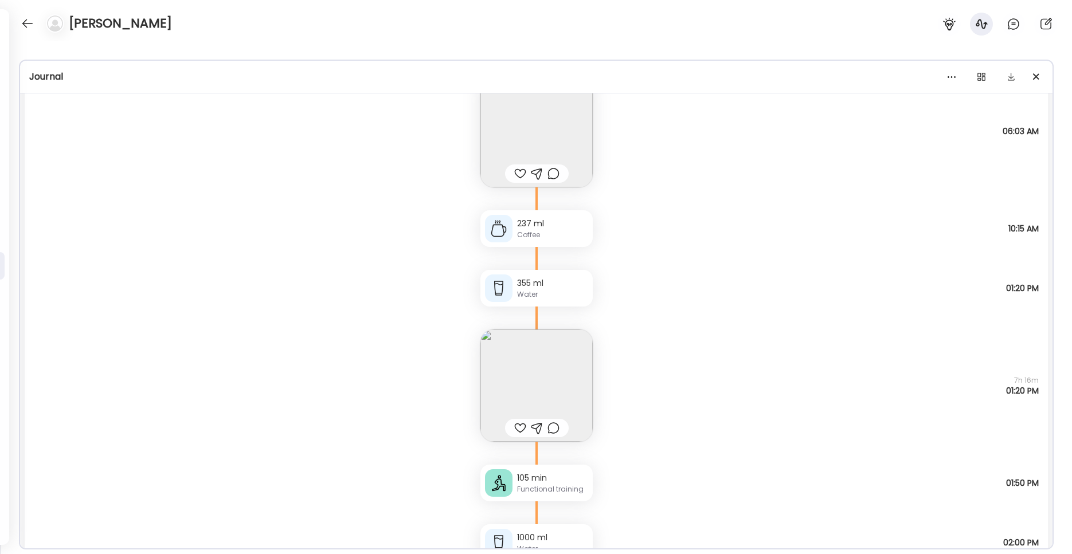
scroll to position [4614, 0]
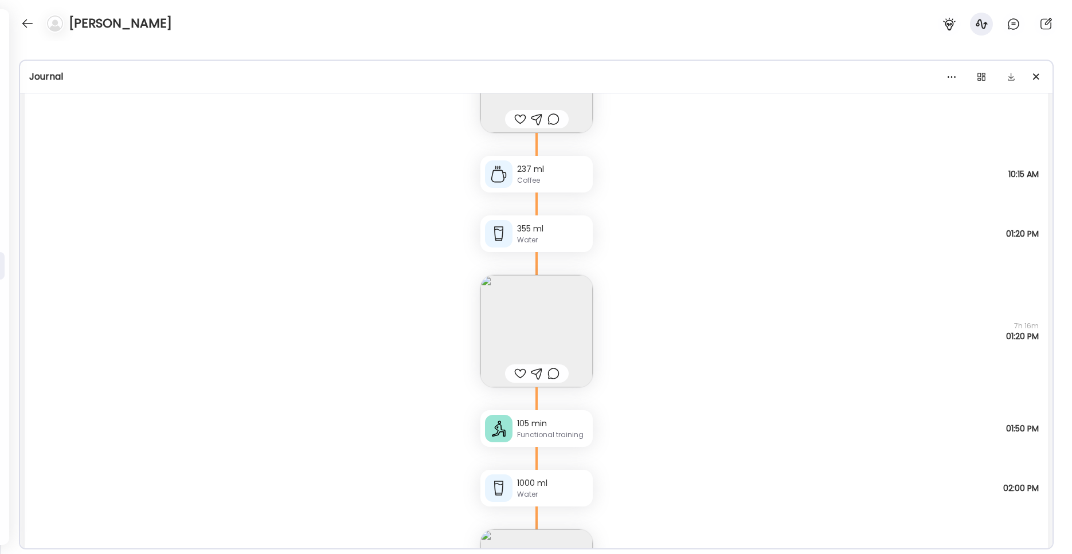
click at [546, 325] on img at bounding box center [536, 331] width 112 height 112
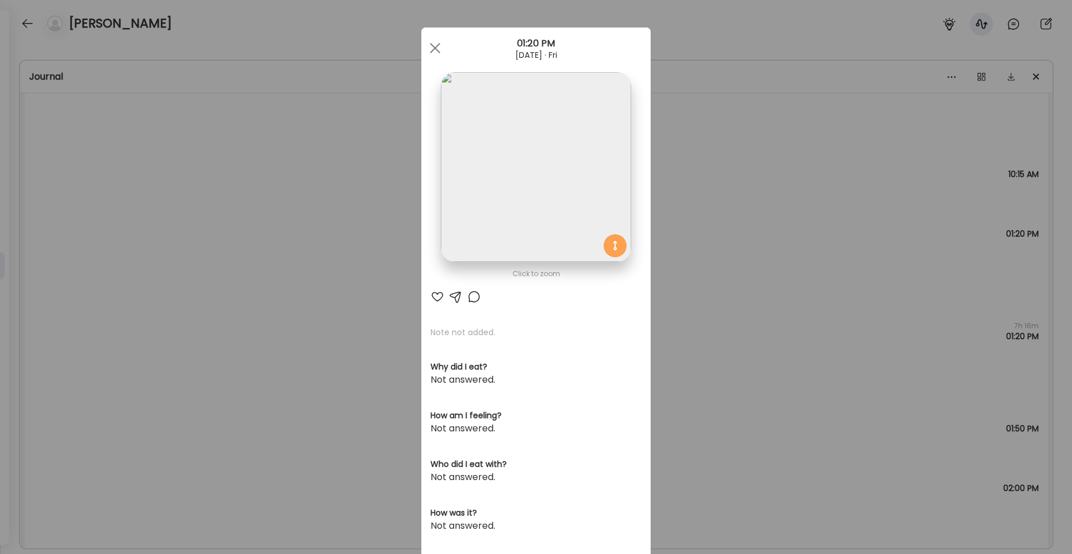
click at [523, 228] on img at bounding box center [536, 167] width 190 height 190
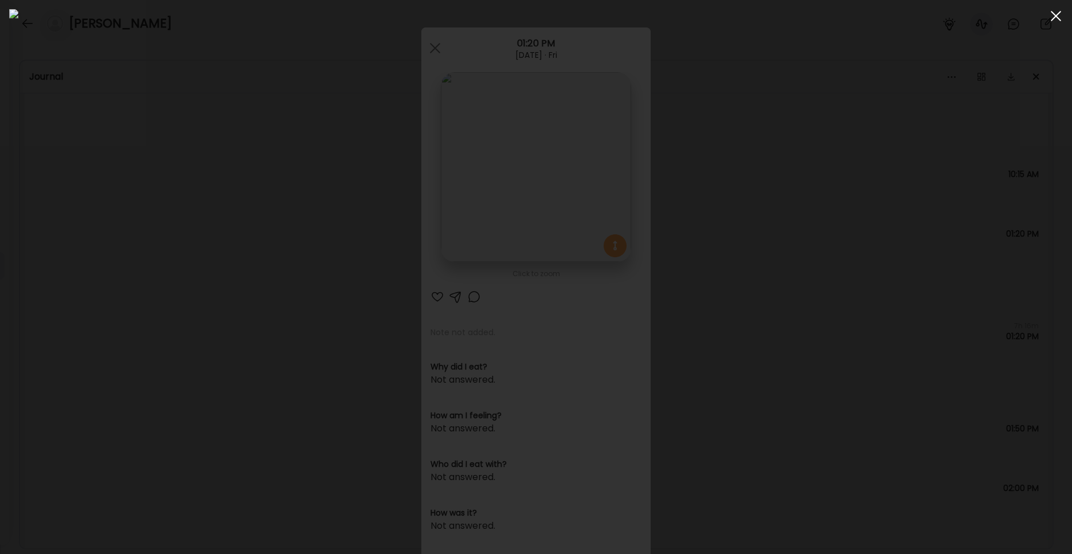
click at [804, 19] on div at bounding box center [1055, 16] width 23 height 23
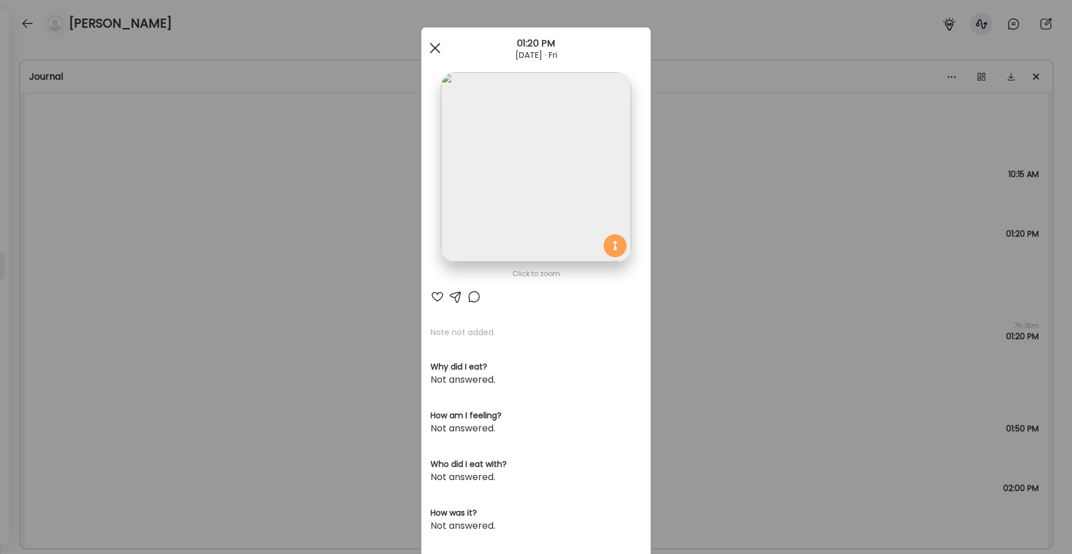
click at [434, 52] on span at bounding box center [435, 48] width 10 height 10
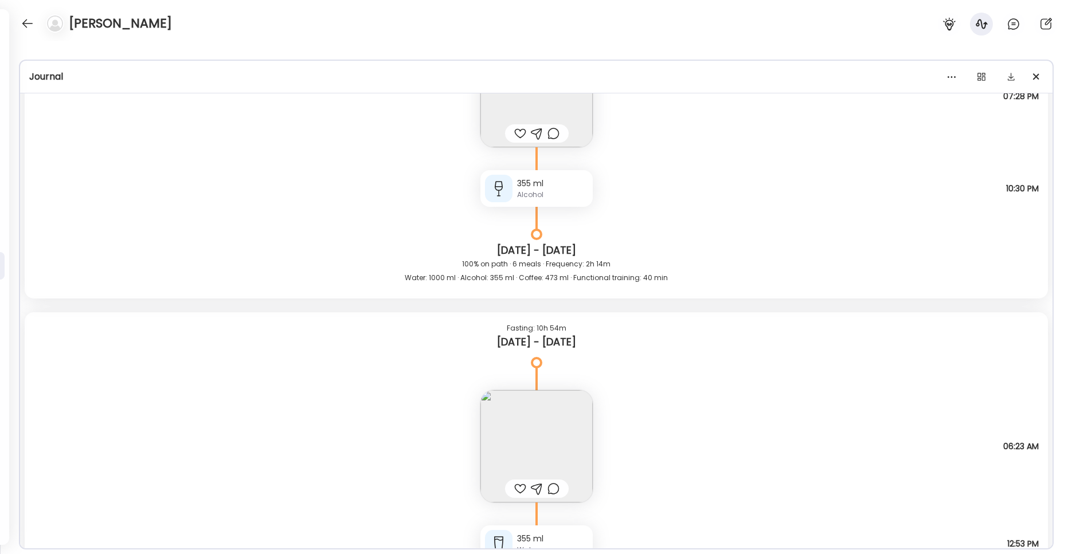
scroll to position [1942, 0]
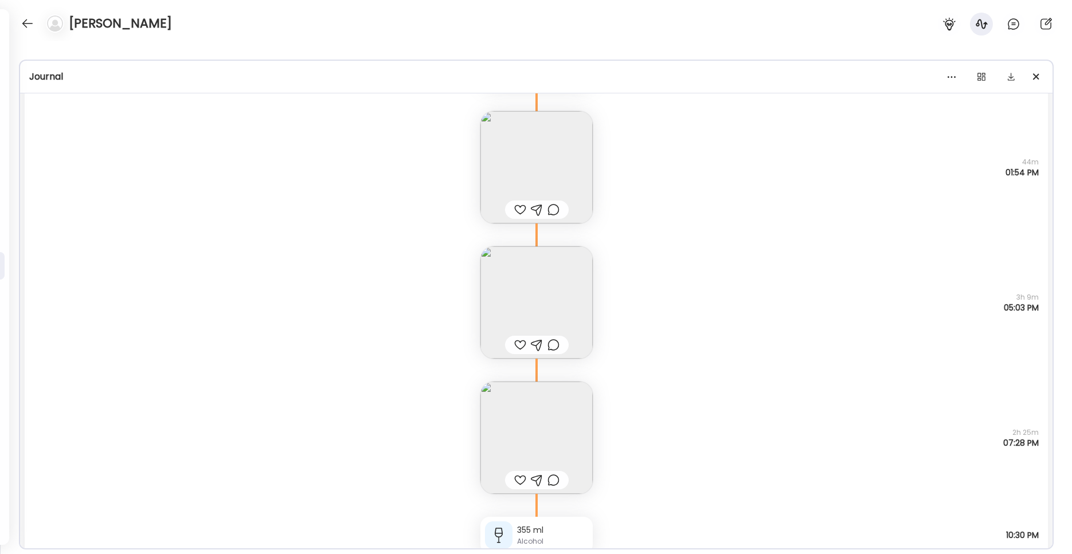
click at [804, 275] on div "Liquidation des restes Why did I eat? Hungry Who did I eat with? By myself How …" at bounding box center [536, 290] width 1023 height 135
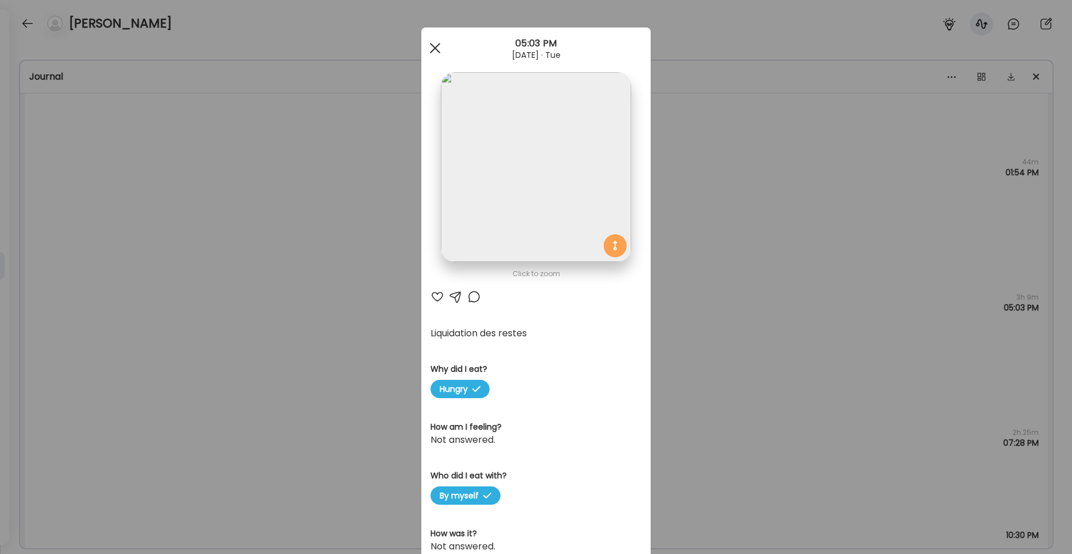
click at [441, 52] on div at bounding box center [435, 48] width 23 height 23
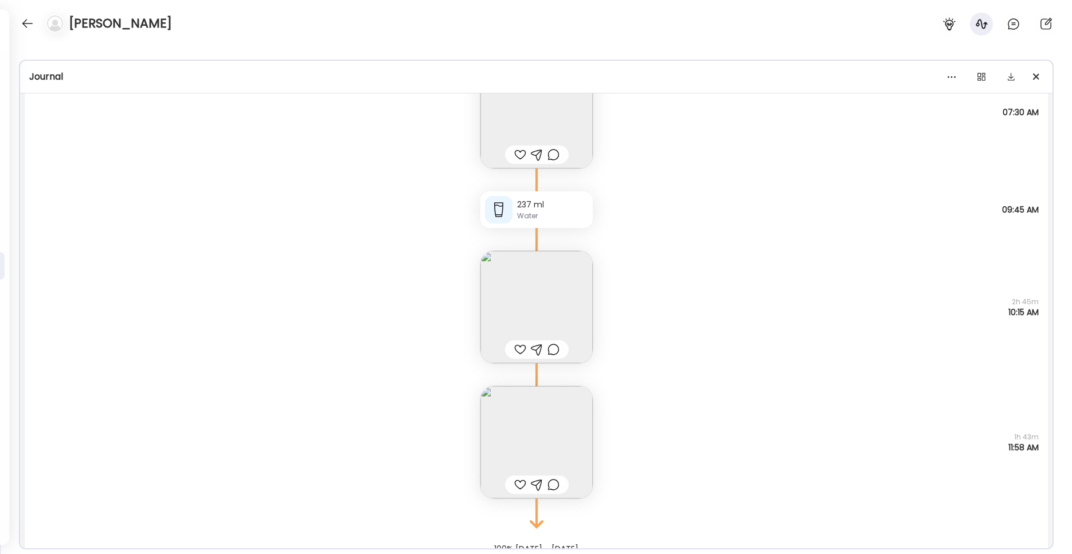
scroll to position [5668, 0]
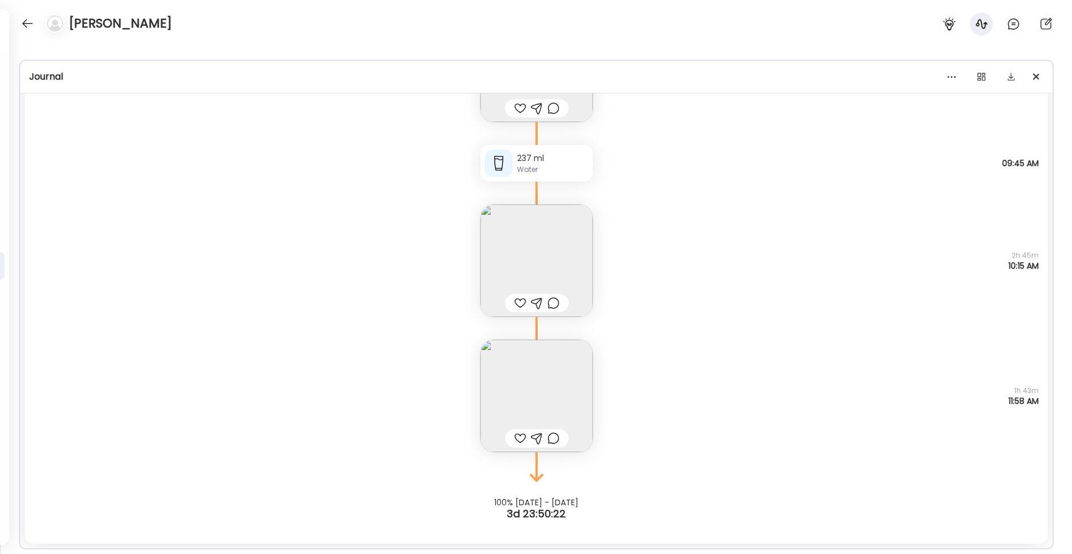
click at [549, 390] on img at bounding box center [536, 396] width 112 height 112
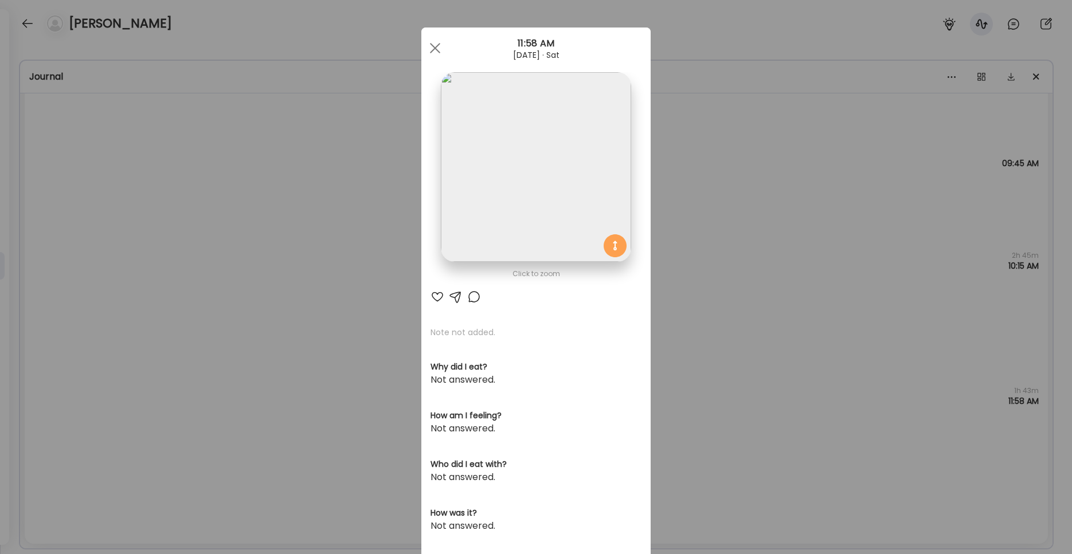
click at [535, 234] on img at bounding box center [536, 167] width 190 height 190
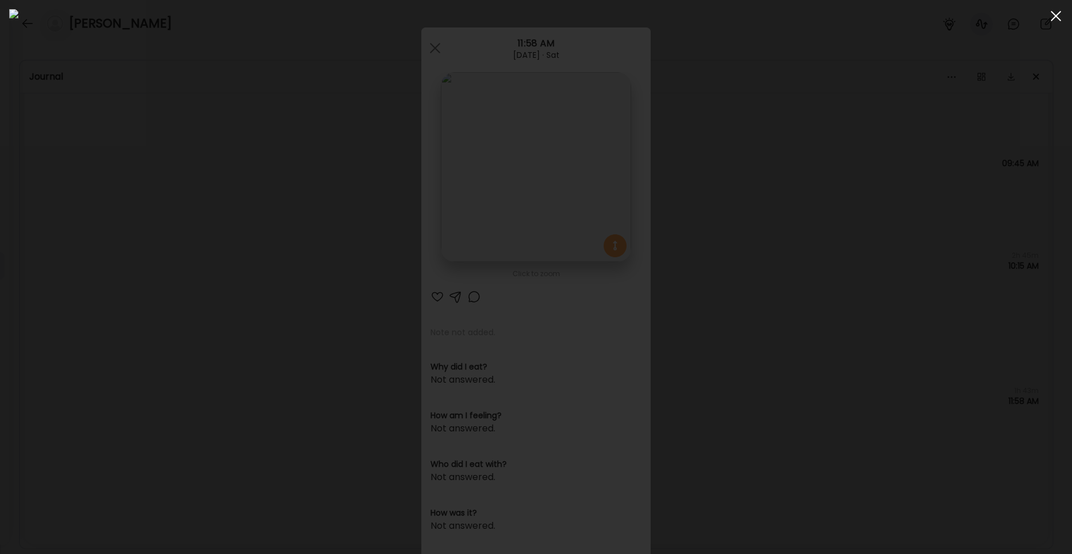
click at [804, 20] on span at bounding box center [1055, 16] width 10 height 10
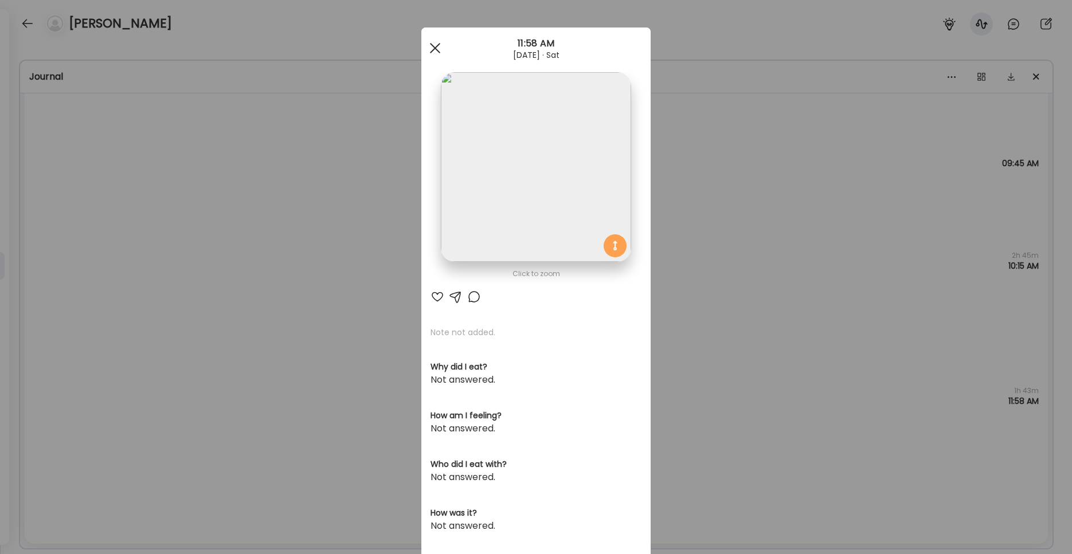
click at [435, 56] on div at bounding box center [435, 48] width 23 height 23
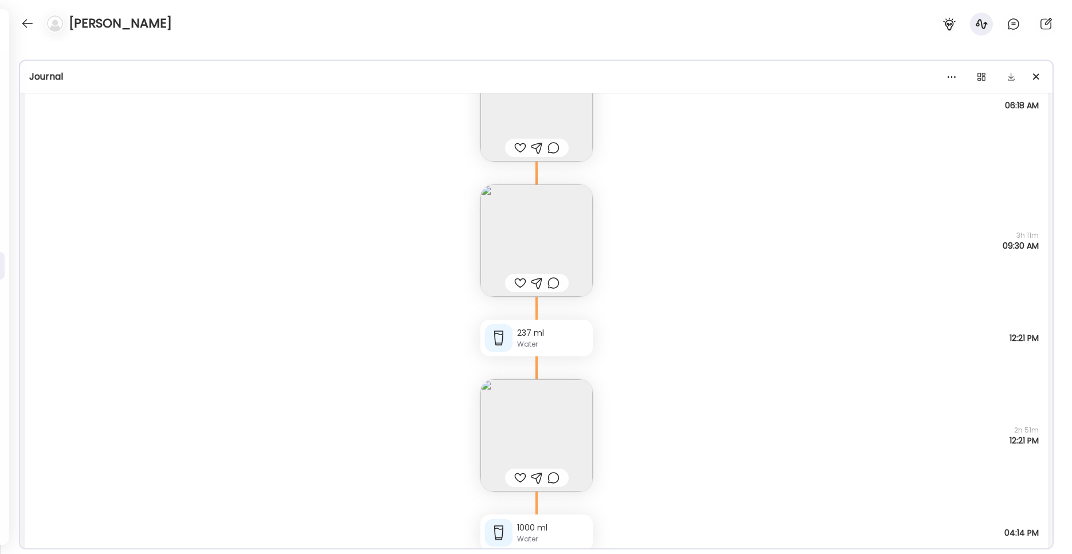
scroll to position [317, 0]
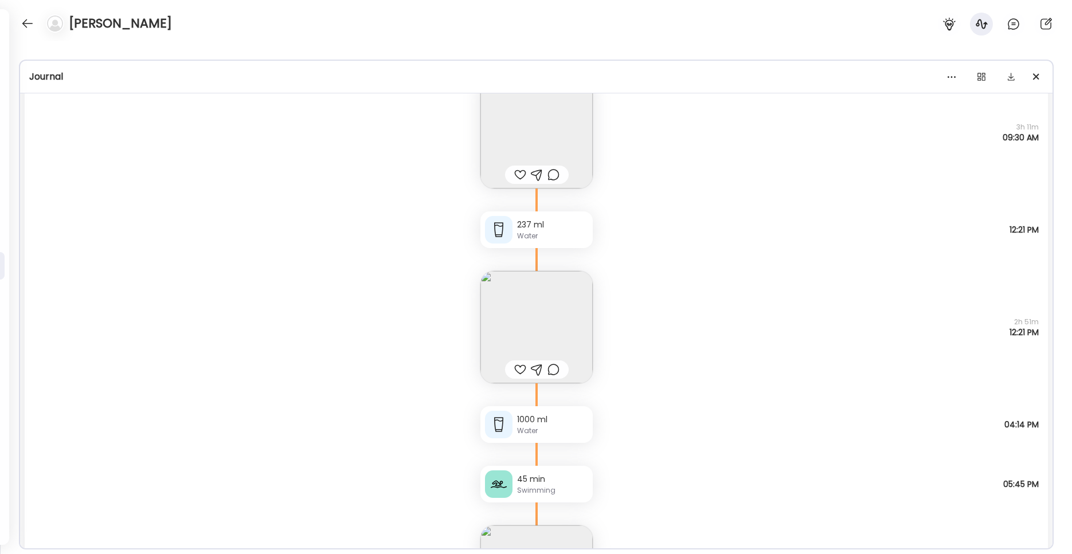
click at [523, 317] on img at bounding box center [536, 327] width 112 height 112
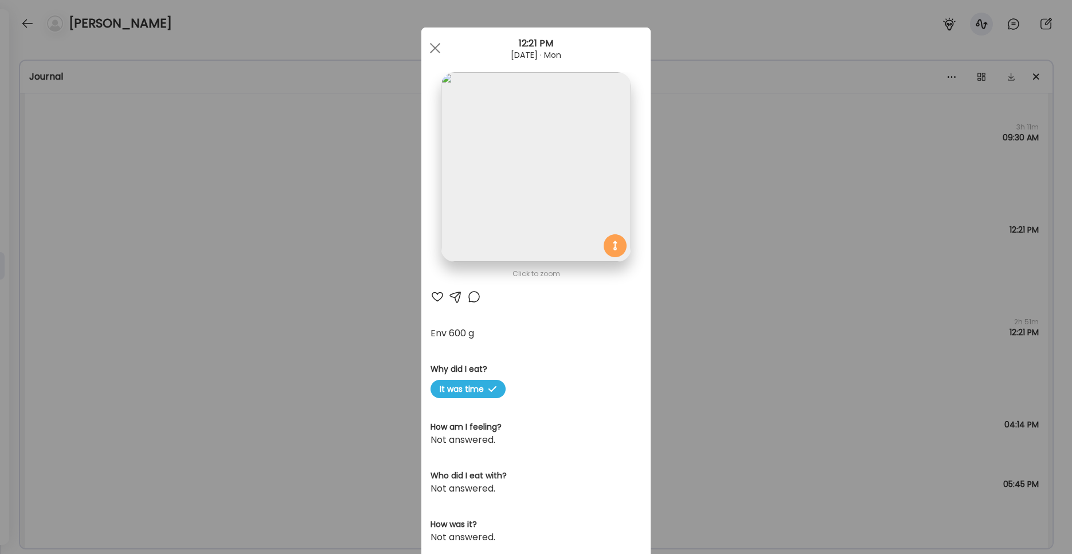
click at [508, 187] on img at bounding box center [536, 167] width 190 height 190
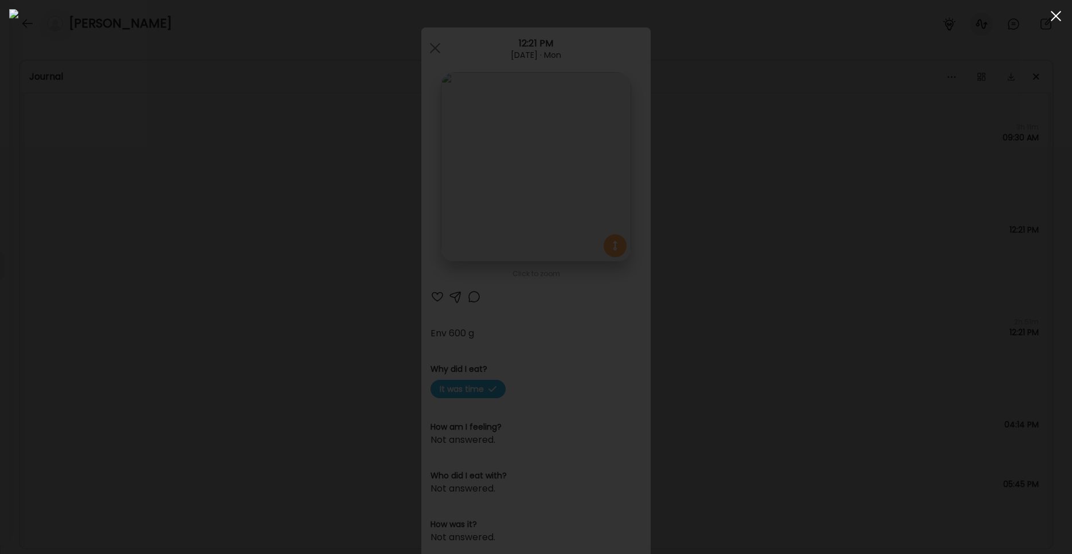
click at [804, 16] on span at bounding box center [1055, 16] width 10 height 10
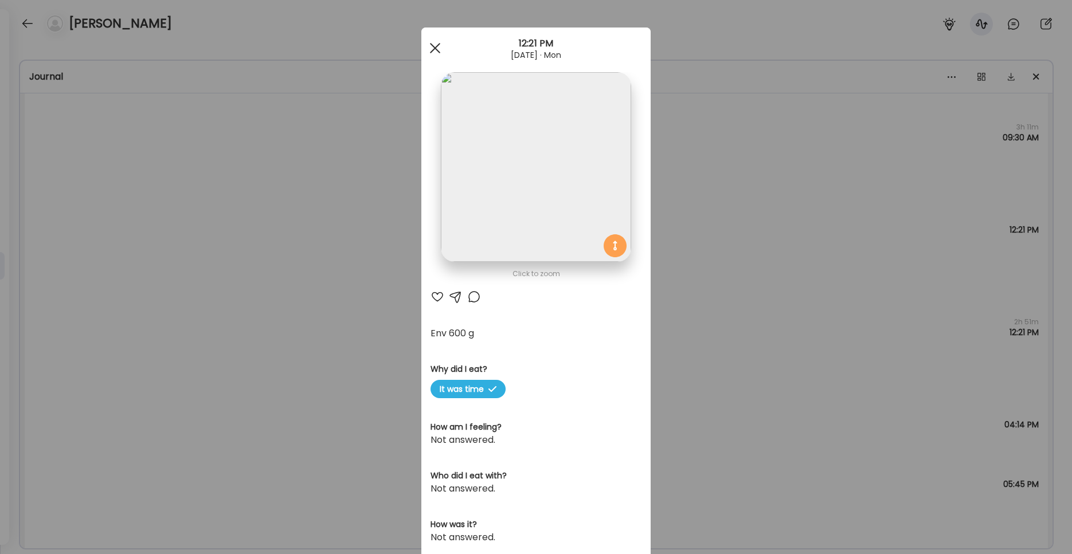
click at [431, 45] on div at bounding box center [435, 48] width 23 height 23
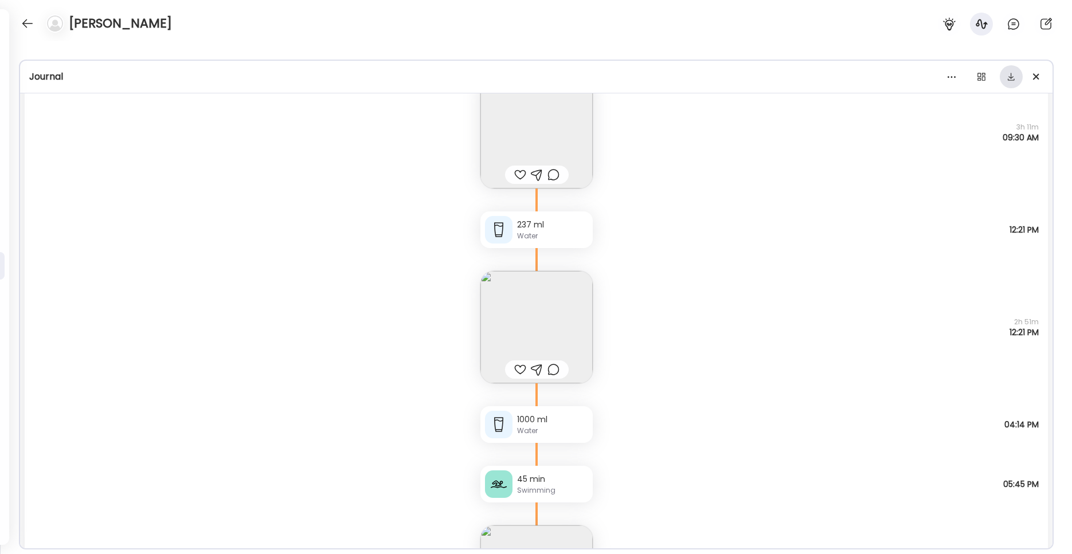
click at [804, 77] on div at bounding box center [1010, 76] width 23 height 23
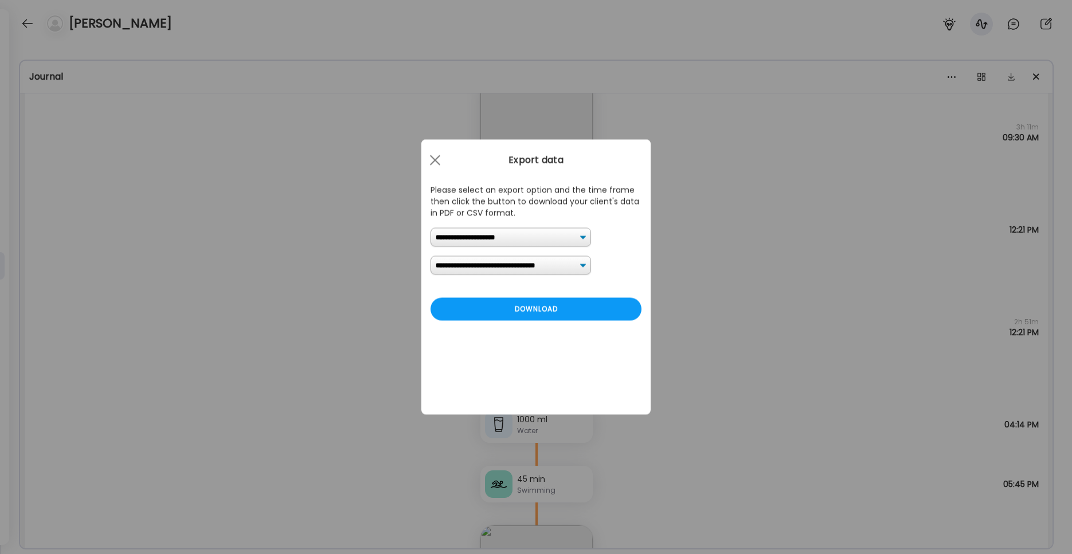
select select "*"
click option "**********" at bounding box center [0, 0] width 0 height 0
click at [568, 311] on div "Download" at bounding box center [535, 309] width 211 height 23
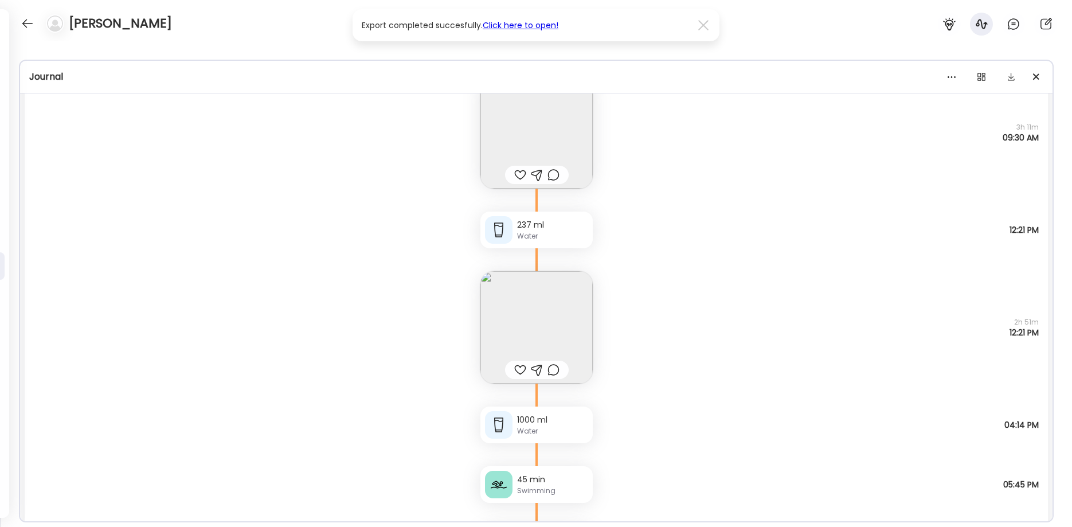
click at [525, 27] on link "Click here to open!" at bounding box center [521, 24] width 76 height 11
